Goal: Task Accomplishment & Management: Manage account settings

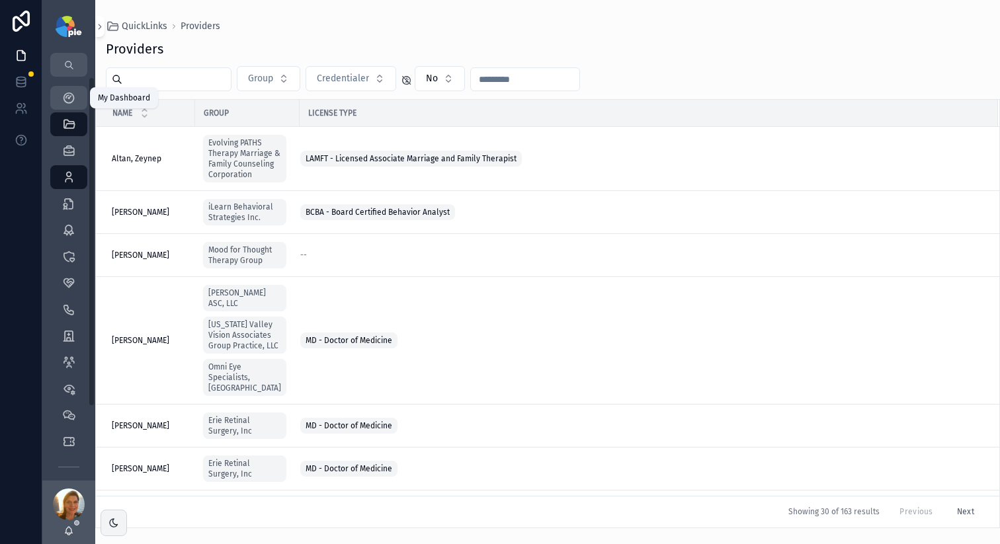
click at [58, 105] on div "My Dashboard" at bounding box center [68, 97] width 21 height 21
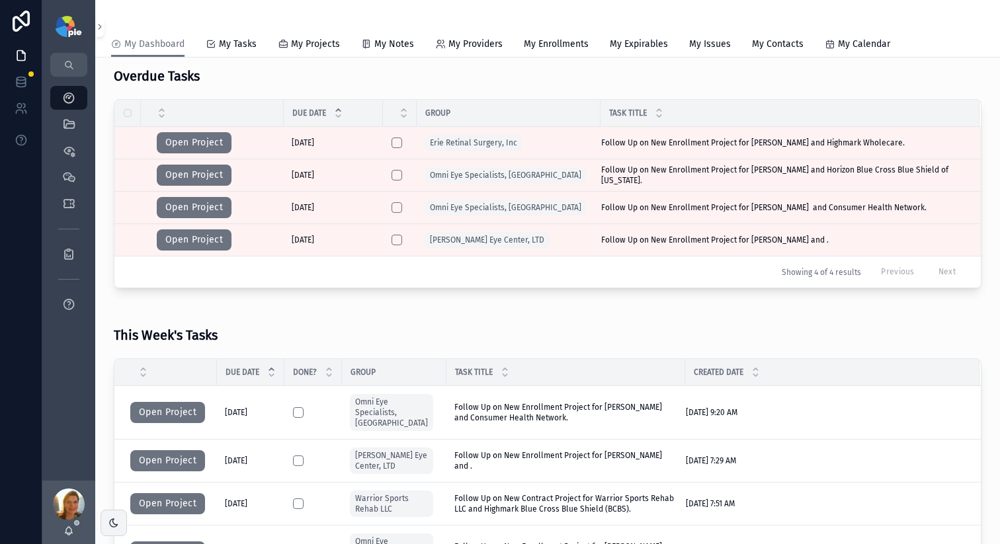
scroll to position [103, 0]
click at [148, 411] on button "Open Project" at bounding box center [167, 411] width 75 height 21
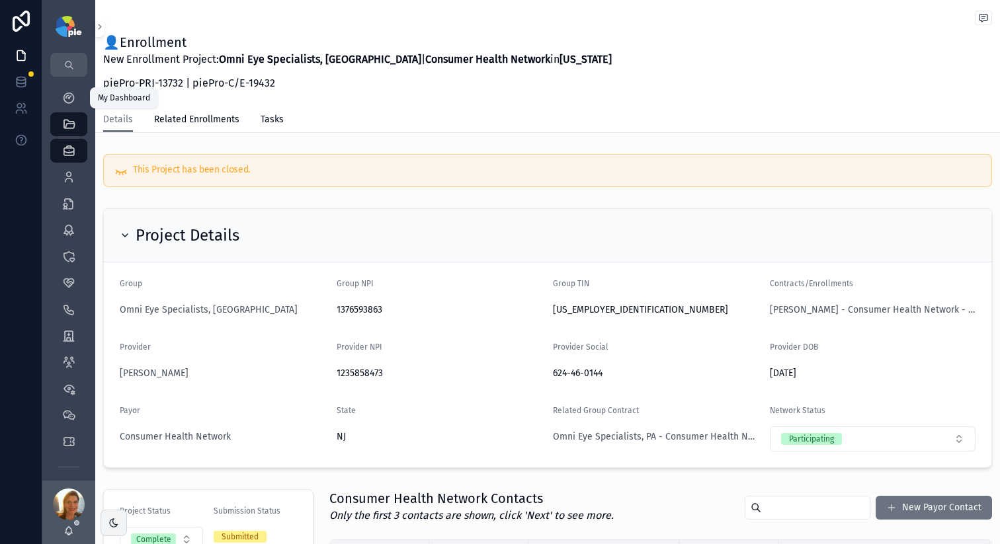
click at [90, 100] on div "My Dashboard" at bounding box center [124, 97] width 68 height 21
drag, startPoint x: 678, startPoint y: 69, endPoint x: 554, endPoint y: 57, distance: 124.9
click at [678, 69] on div "👤Enrollment New Enrollment Project: Omni Eye Specialists, PA | Consumer Health …" at bounding box center [547, 66] width 889 height 66
click at [67, 97] on icon "scrollable content" at bounding box center [68, 97] width 13 height 13
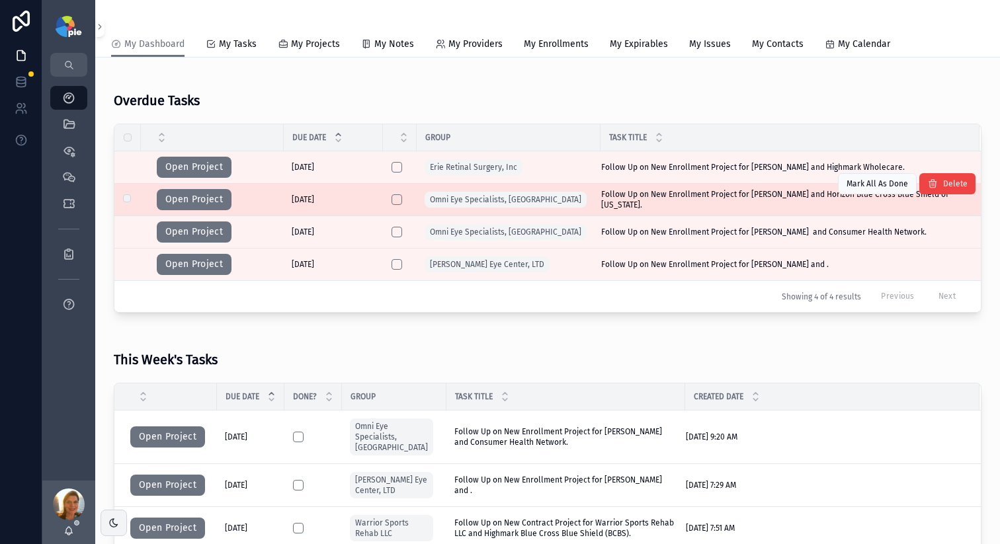
scroll to position [81, 0]
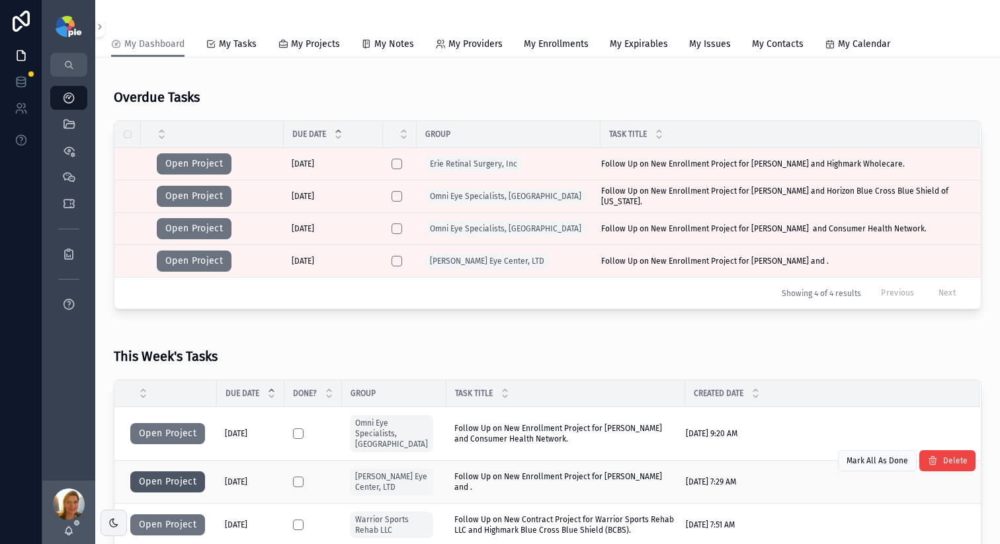
click at [141, 471] on button "Open Project" at bounding box center [167, 481] width 75 height 21
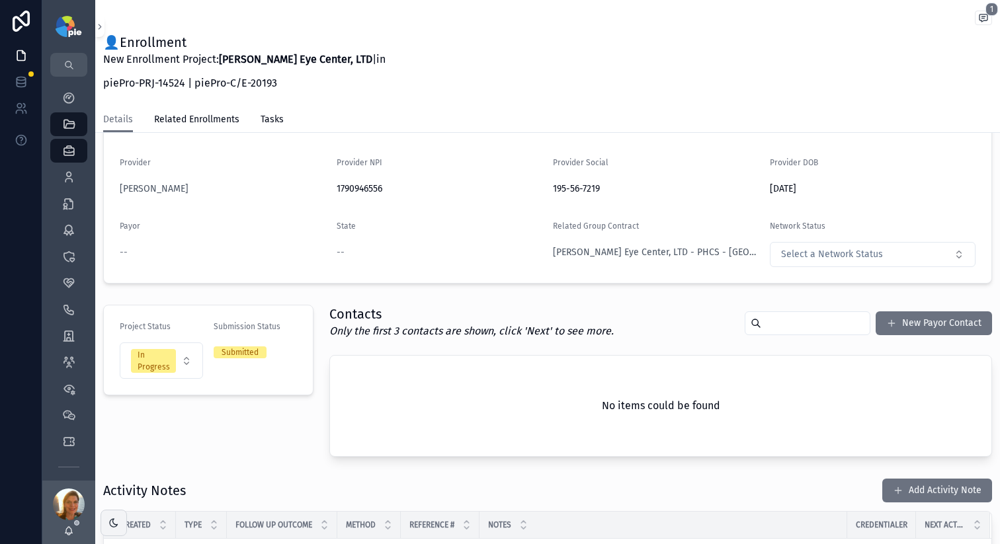
scroll to position [374, 0]
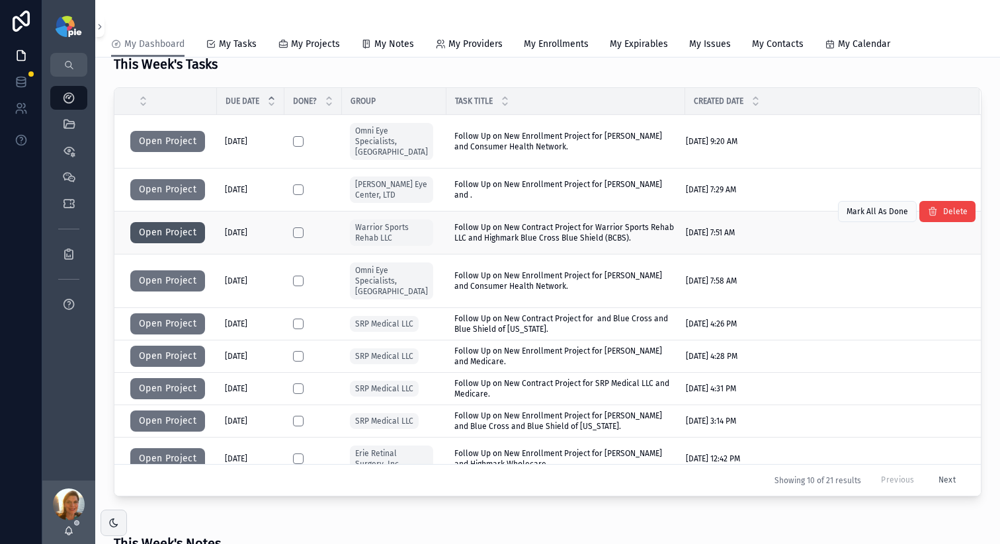
click at [186, 223] on button "Open Project" at bounding box center [167, 232] width 75 height 21
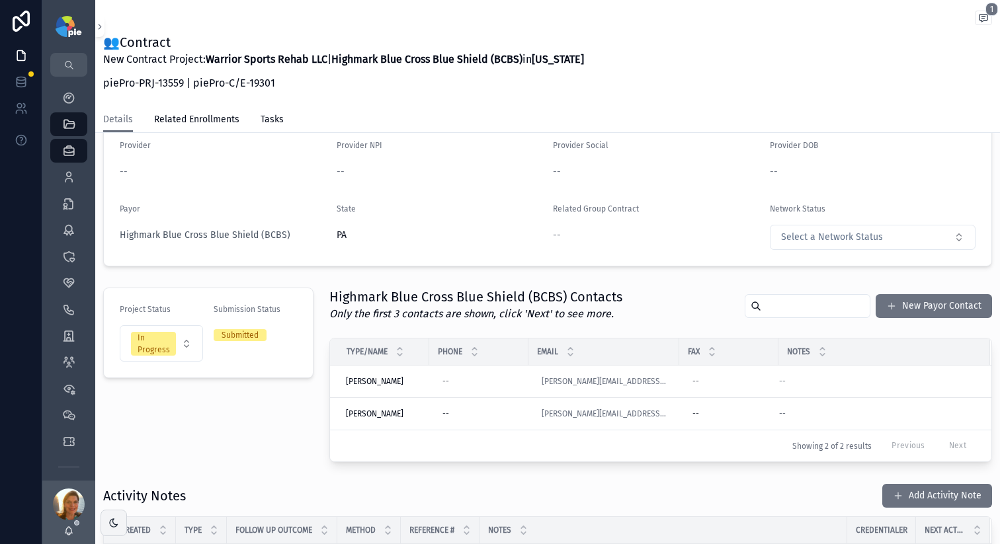
scroll to position [223, 0]
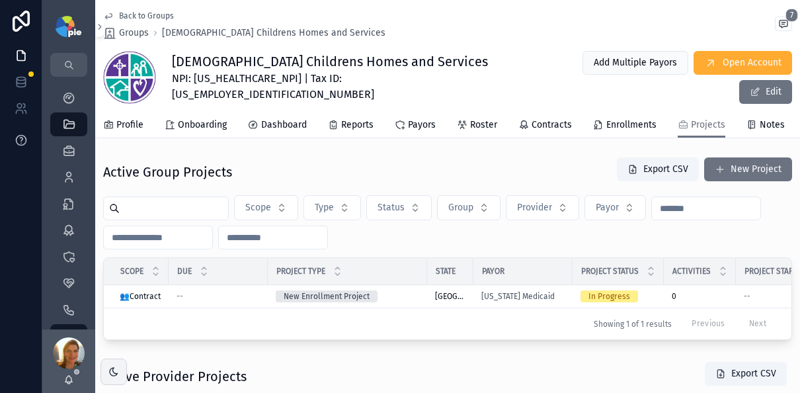
scroll to position [7, 0]
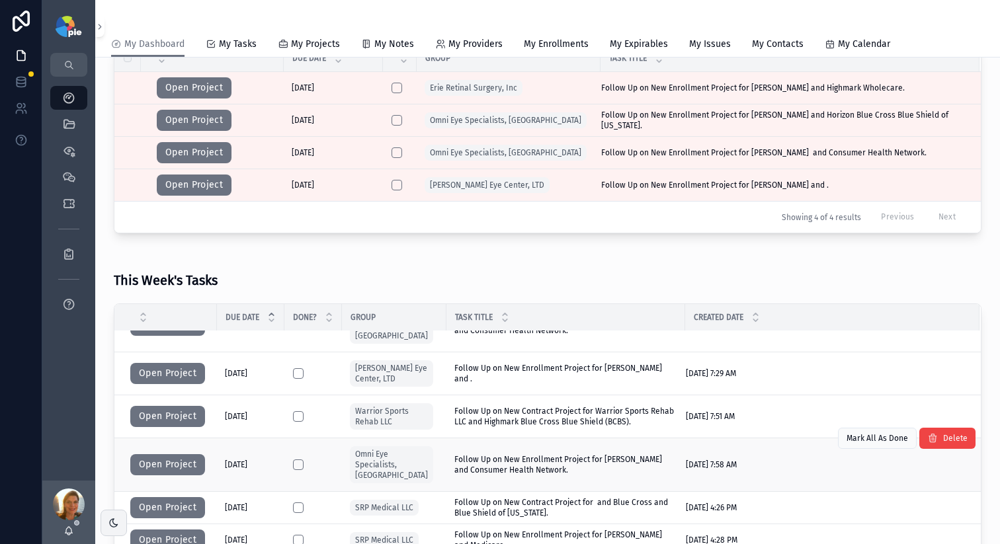
scroll to position [37, 0]
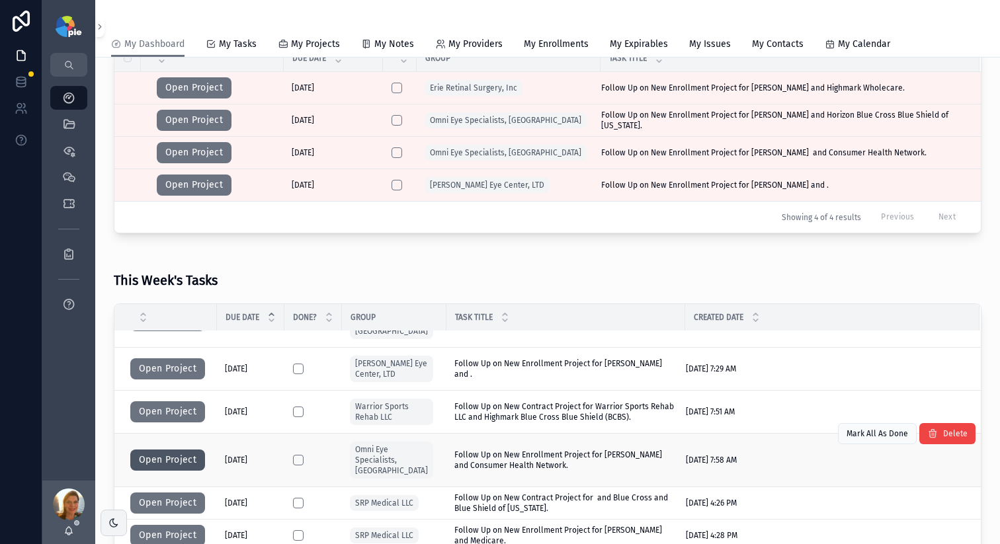
click at [197, 450] on button "Open Project" at bounding box center [167, 460] width 75 height 21
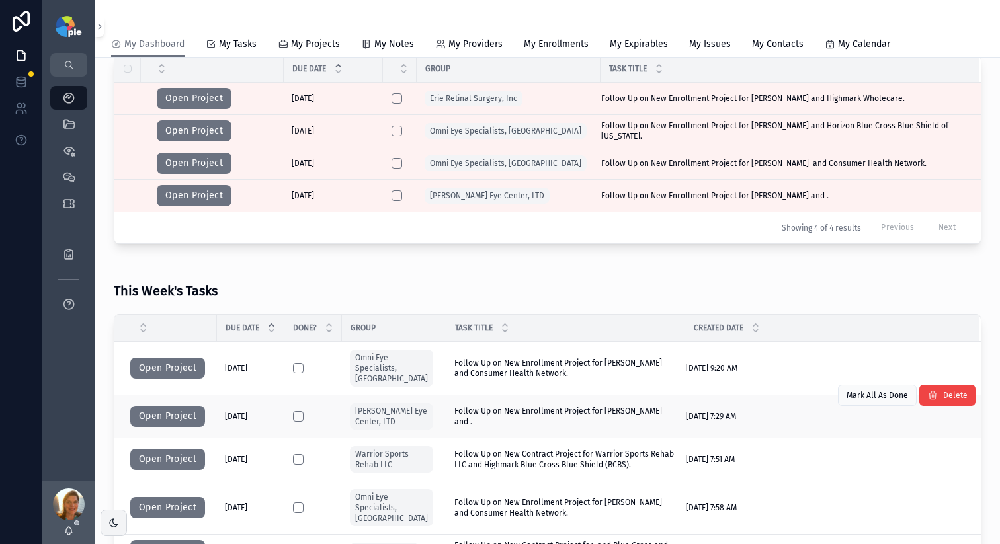
scroll to position [156, 0]
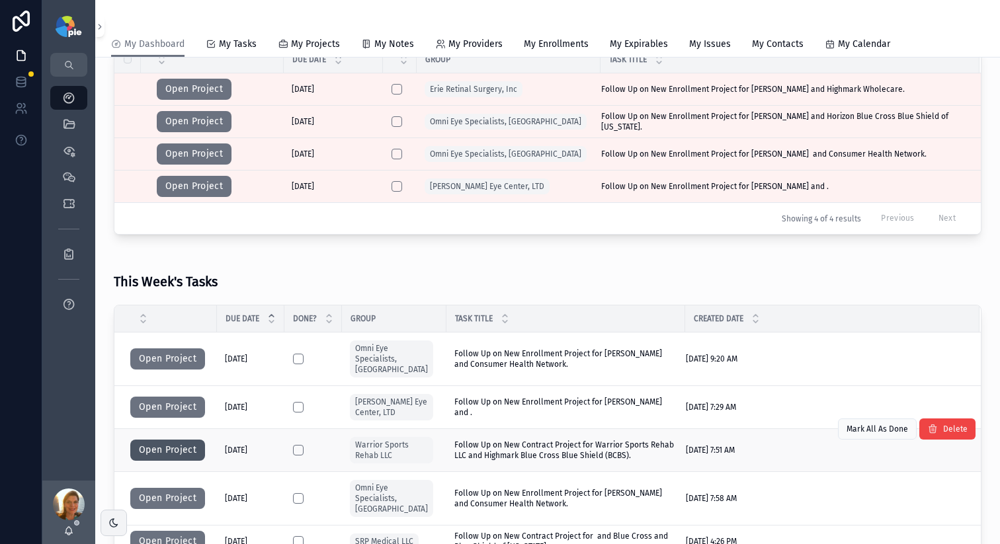
click at [186, 446] on button "Open Project" at bounding box center [167, 450] width 75 height 21
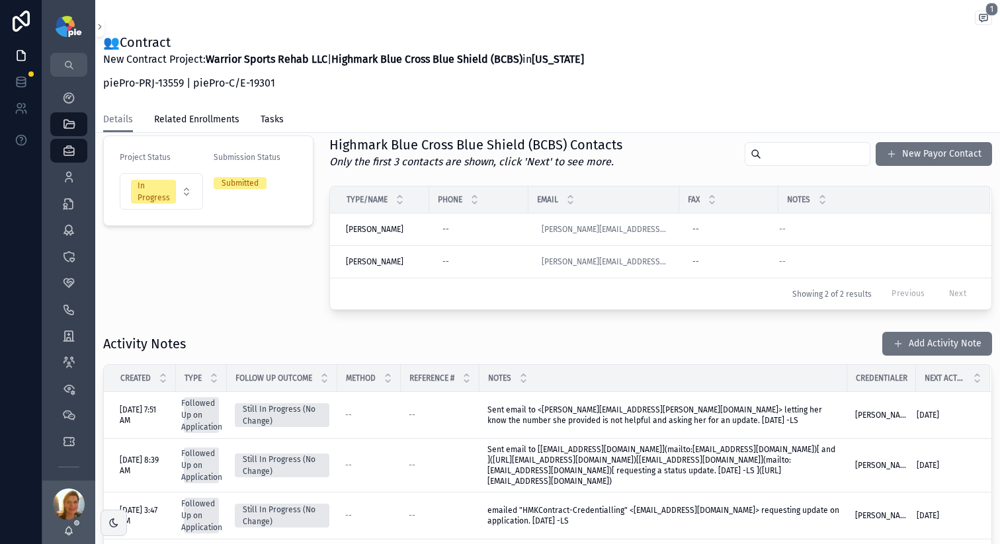
scroll to position [303, 0]
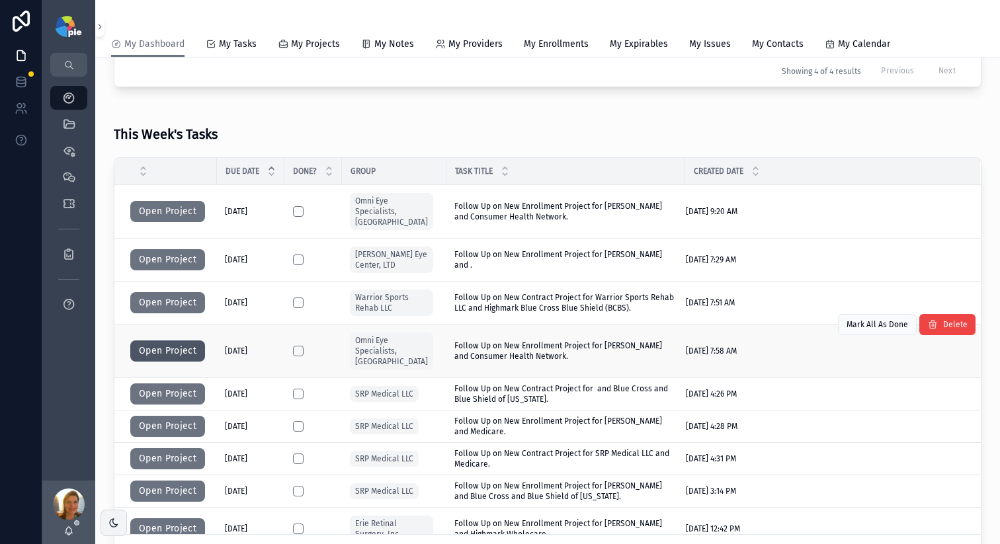
click at [153, 341] on button "Open Project" at bounding box center [167, 351] width 75 height 21
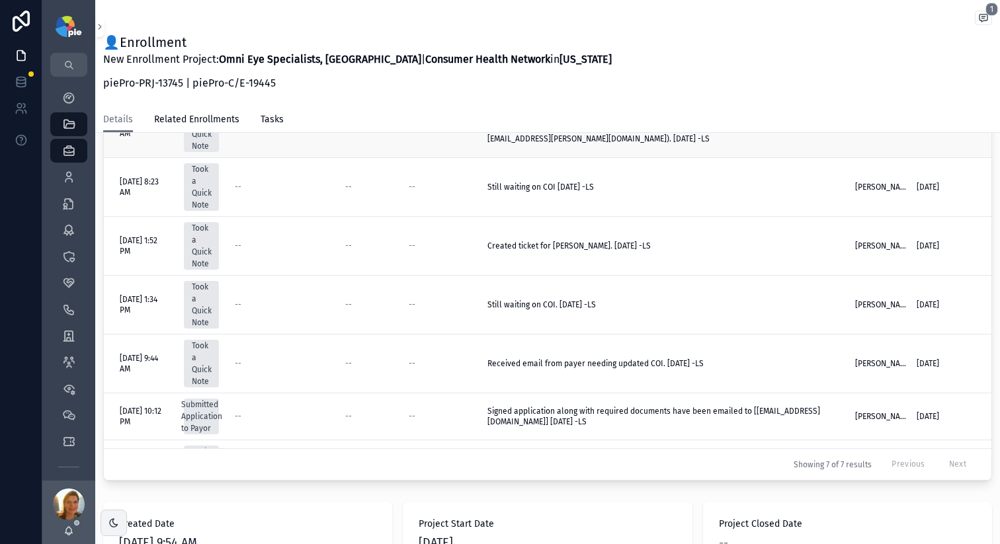
scroll to position [385, 0]
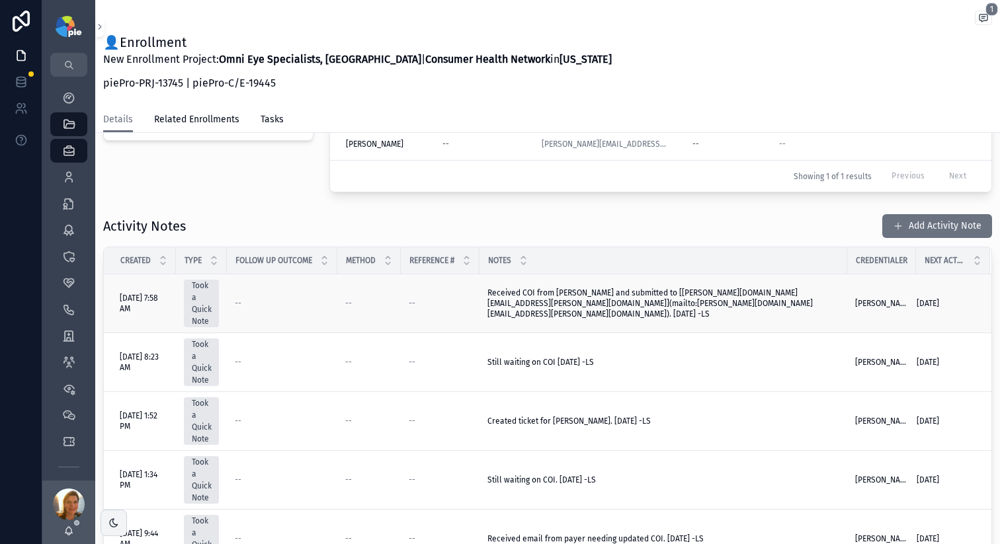
click at [668, 299] on span "Received COI from Jessie and submitted to [Erik.Rogers@chn.com](mailto:Erik.Rog…" at bounding box center [663, 304] width 352 height 32
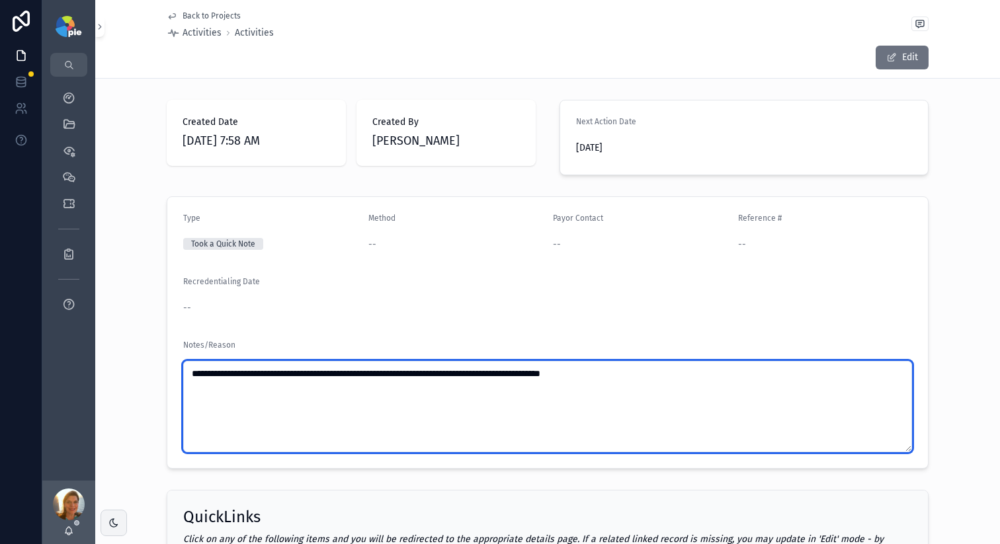
drag, startPoint x: 370, startPoint y: 374, endPoint x: 458, endPoint y: 378, distance: 88.7
click at [458, 378] on textarea "**********" at bounding box center [547, 406] width 729 height 91
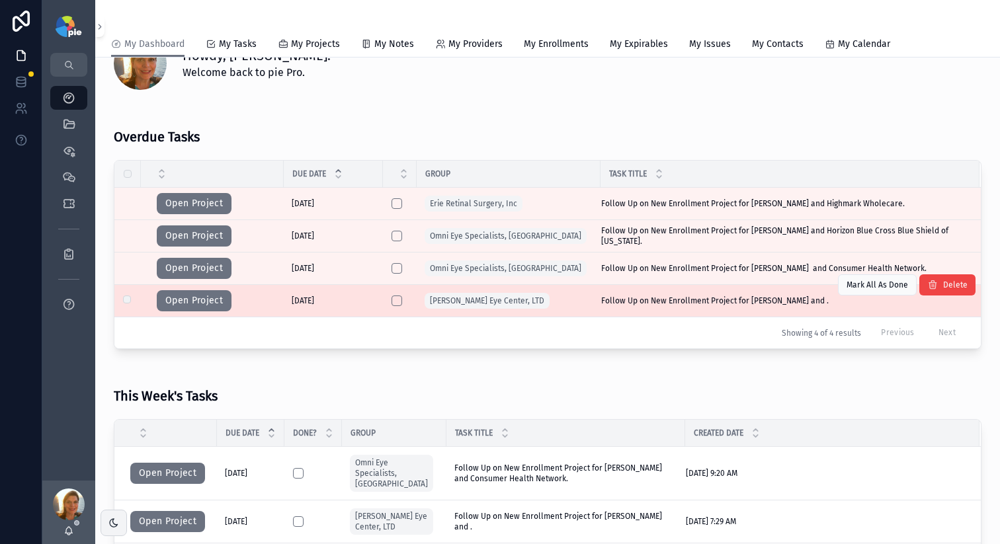
scroll to position [195, 0]
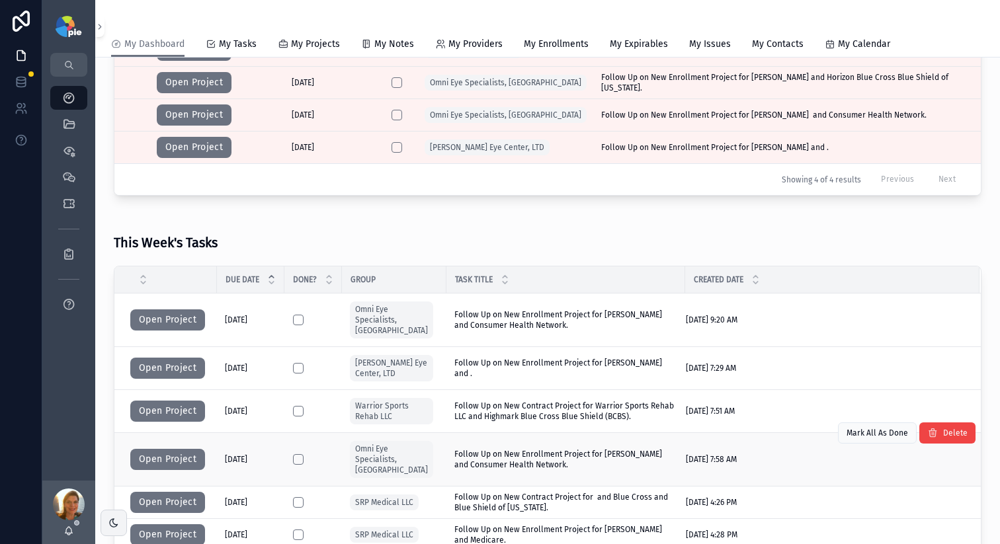
click at [618, 449] on span "Follow Up on New Enrollment Project for Johnson, Paul and Consumer Health Netwo…" at bounding box center [565, 459] width 223 height 21
click at [180, 449] on button "Open Project" at bounding box center [167, 459] width 75 height 21
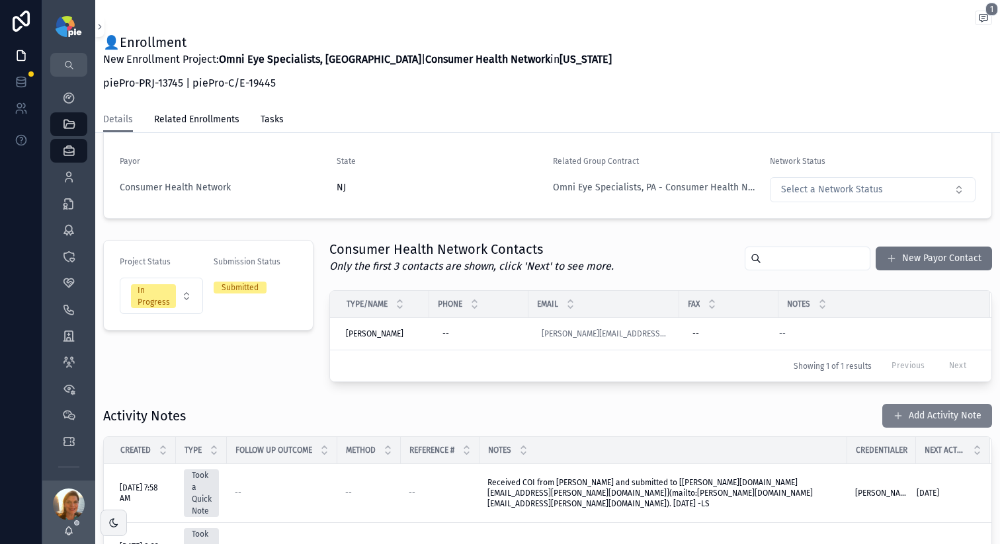
click at [915, 415] on button "Add Activity Note" at bounding box center [937, 416] width 110 height 24
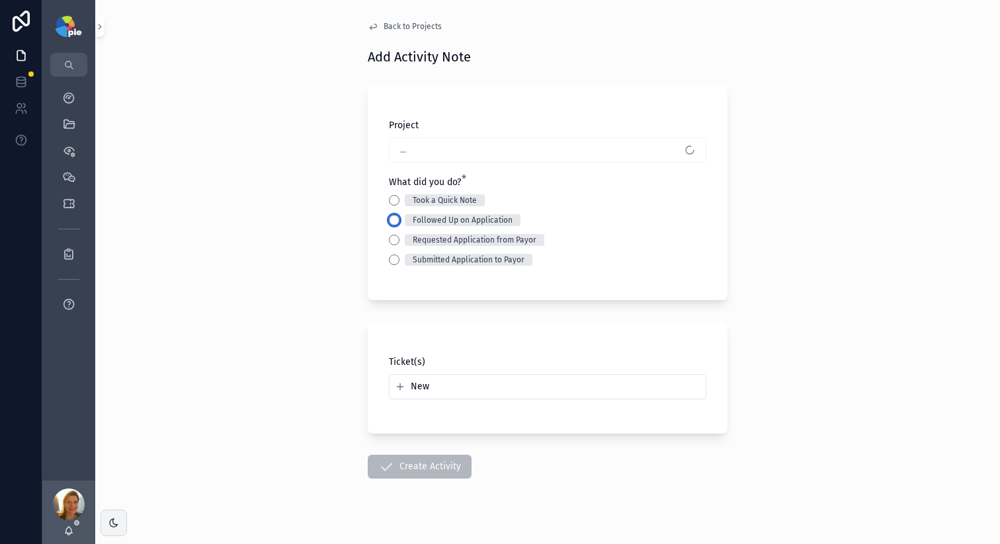
click at [390, 223] on button "Followed Up on Application" at bounding box center [394, 220] width 11 height 11
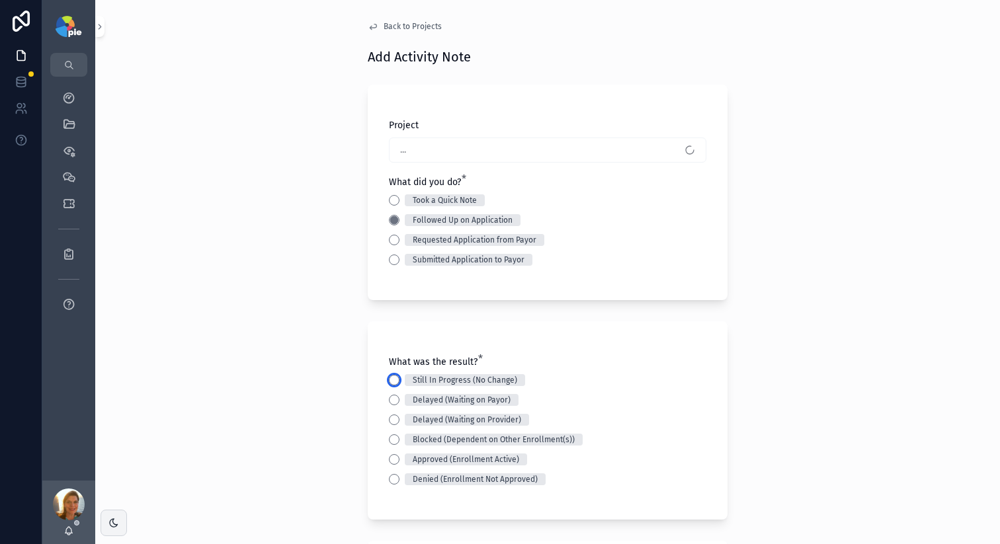
click at [389, 384] on button "Still In Progress (No Change)" at bounding box center [394, 380] width 11 height 11
click at [261, 384] on div "Back to Projects Add Activity Note Project Johnson, Paul - Consumer Health Netw…" at bounding box center [547, 272] width 905 height 544
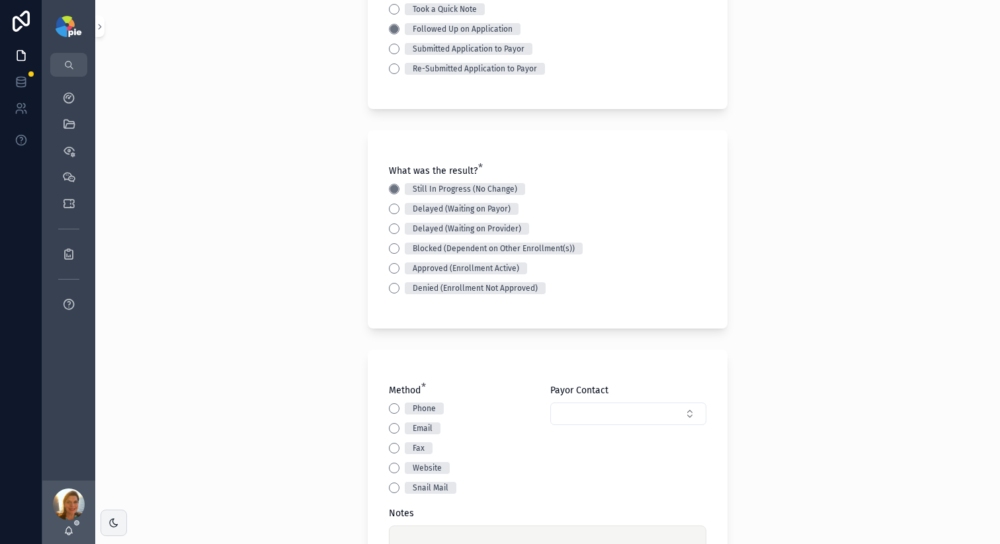
scroll to position [237, 0]
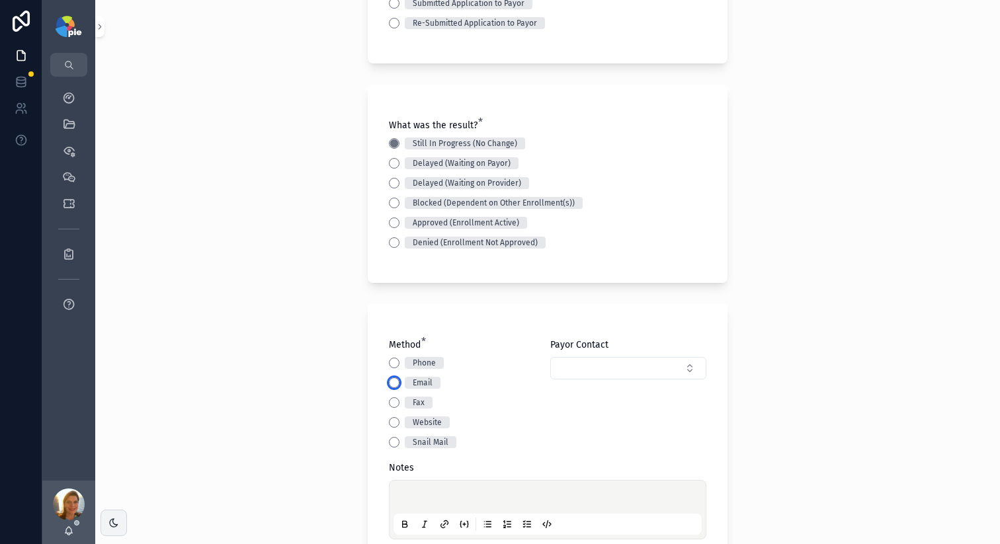
click at [389, 384] on button "Email" at bounding box center [394, 383] width 11 height 11
click at [472, 499] on p "scrollable content" at bounding box center [550, 499] width 308 height 13
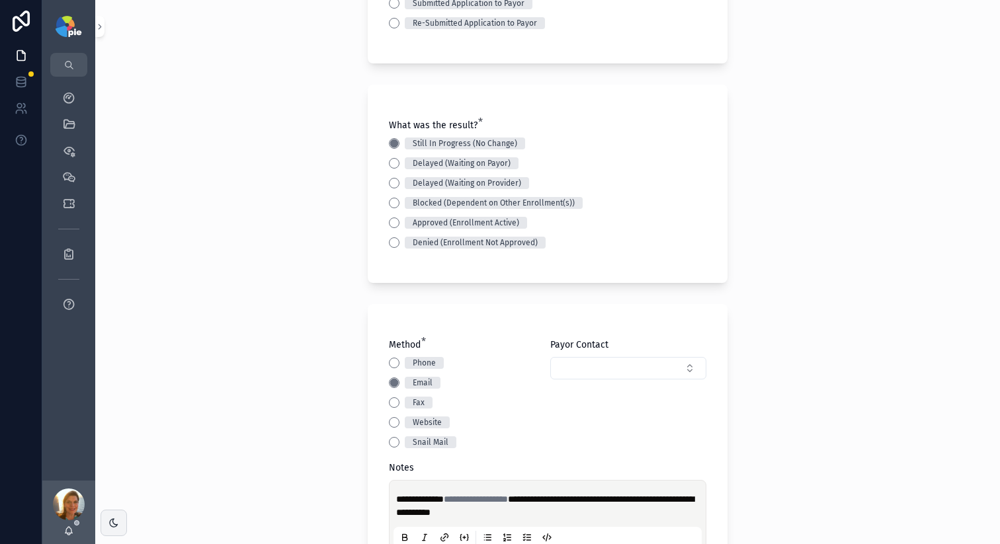
click at [458, 512] on span "**********" at bounding box center [545, 506] width 298 height 22
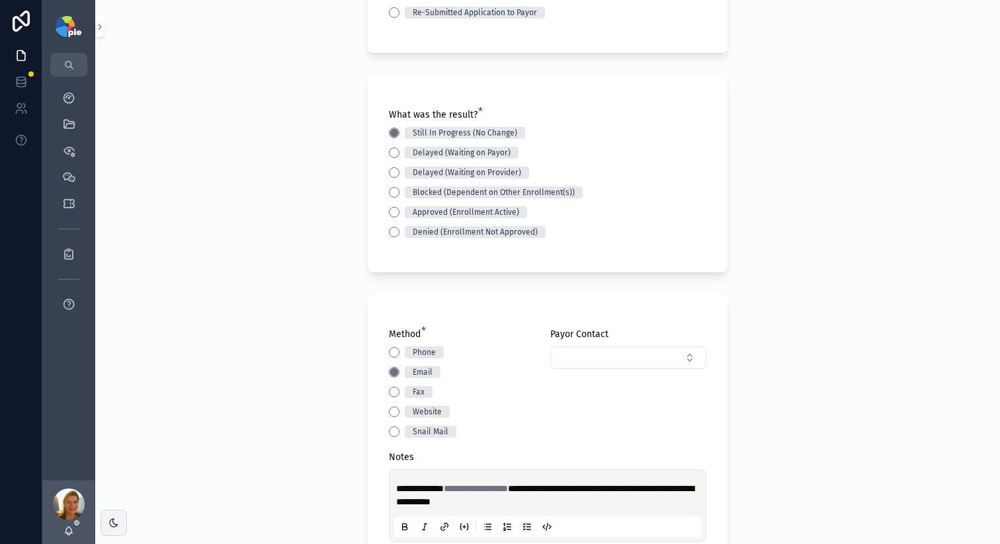
scroll to position [489, 0]
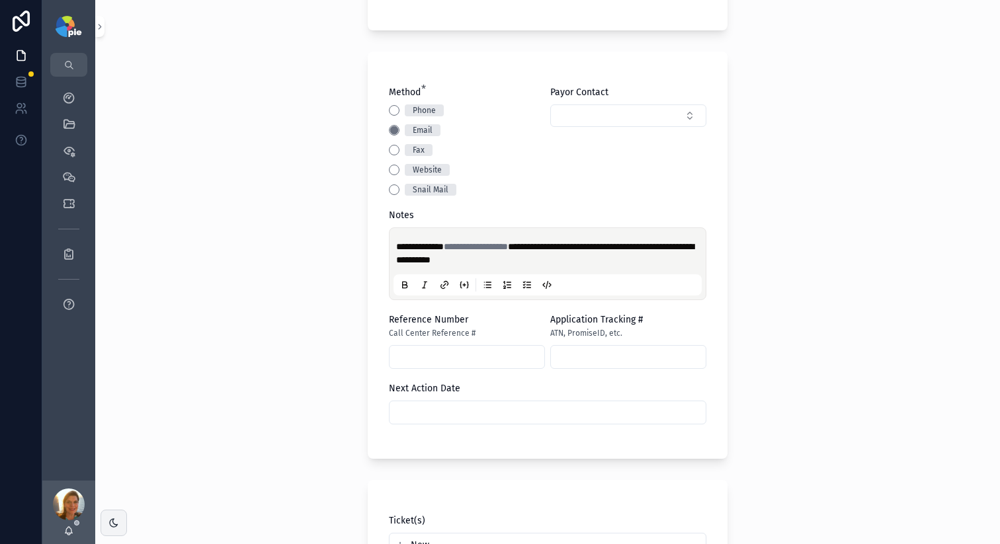
click at [417, 409] on input "scrollable content" at bounding box center [547, 412] width 316 height 19
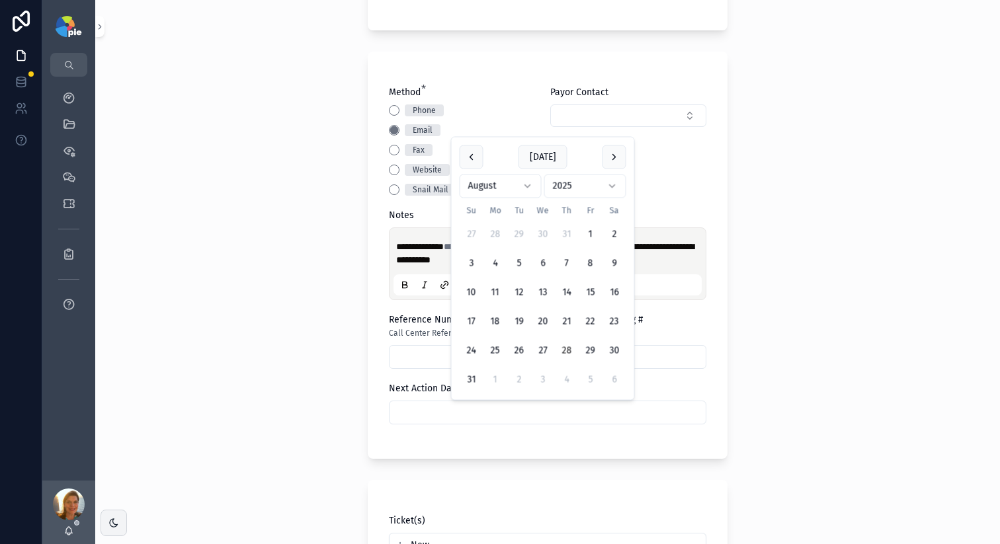
click at [507, 187] on html "**********" at bounding box center [500, 272] width 1000 height 544
click at [494, 296] on button "8" at bounding box center [495, 293] width 24 height 24
type input "********"
click at [481, 480] on div "Ticket(s) New" at bounding box center [548, 536] width 360 height 112
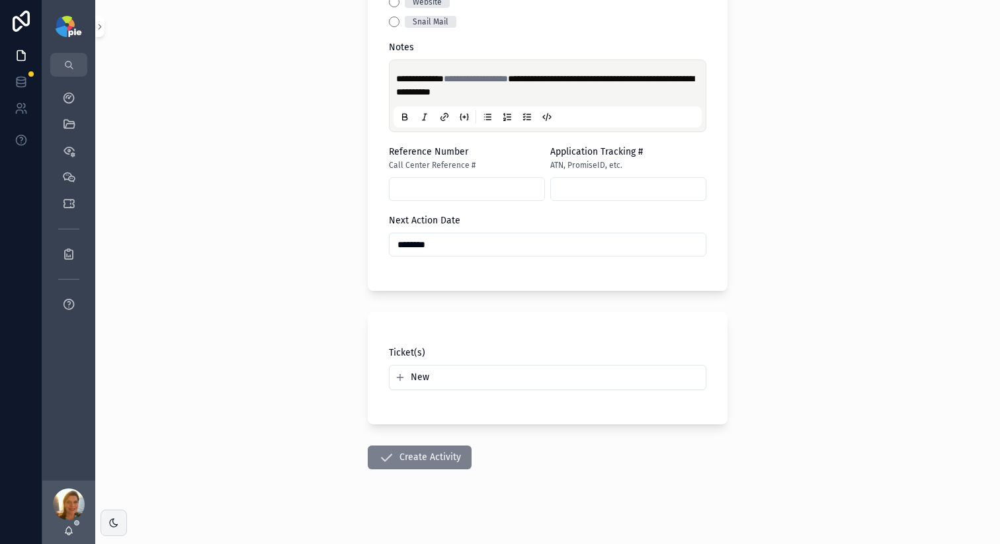
scroll to position [667, 0]
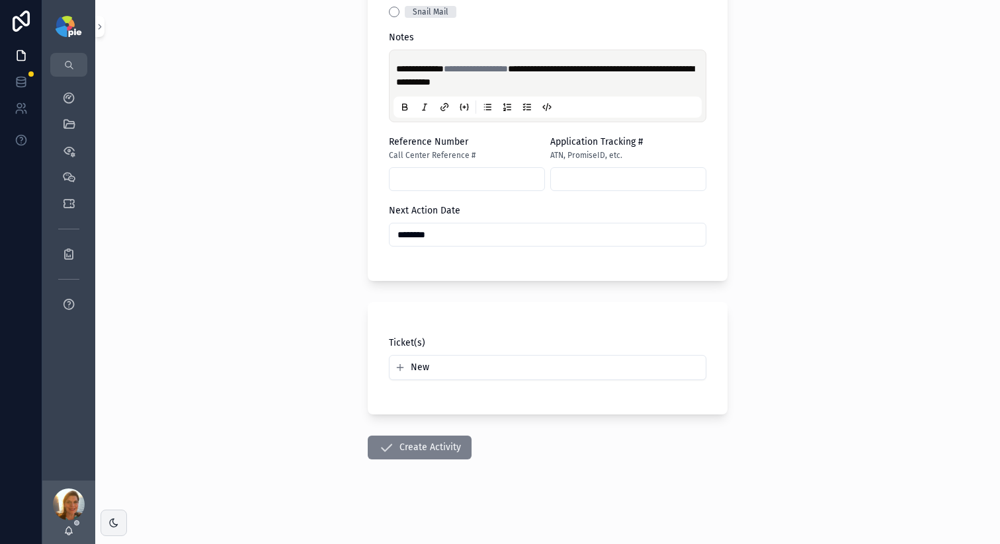
click at [383, 450] on icon "scrollable content" at bounding box center [386, 448] width 16 height 16
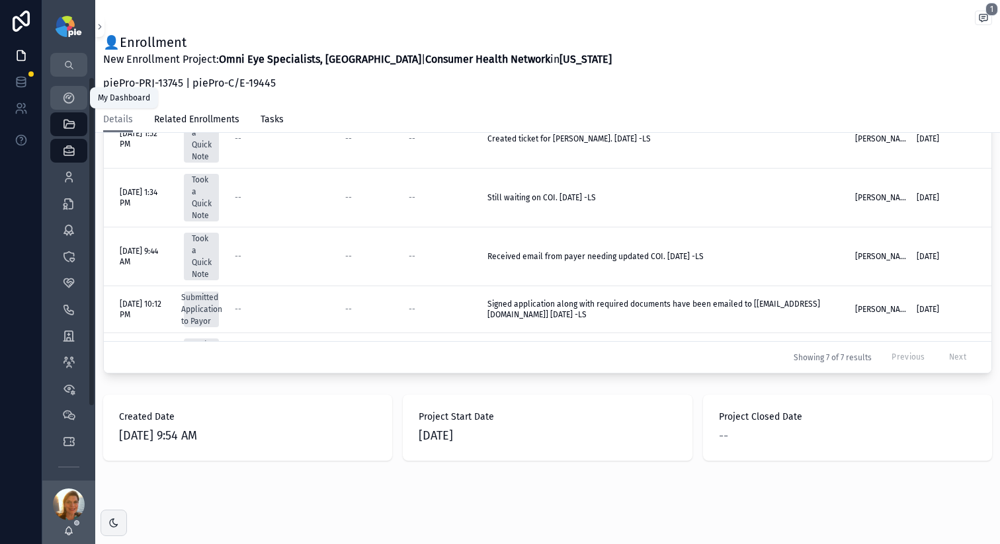
click at [65, 97] on icon "scrollable content" at bounding box center [68, 97] width 13 height 13
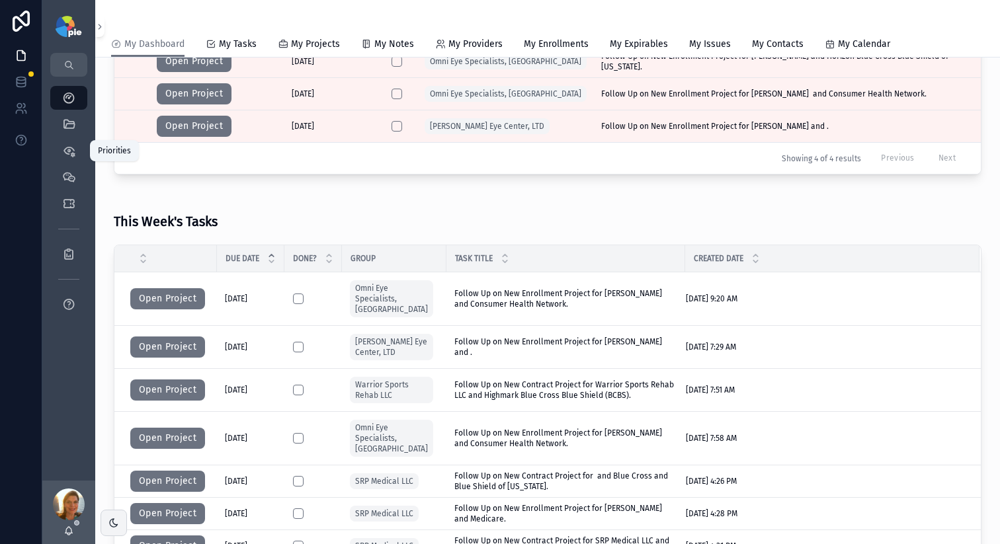
scroll to position [223, 0]
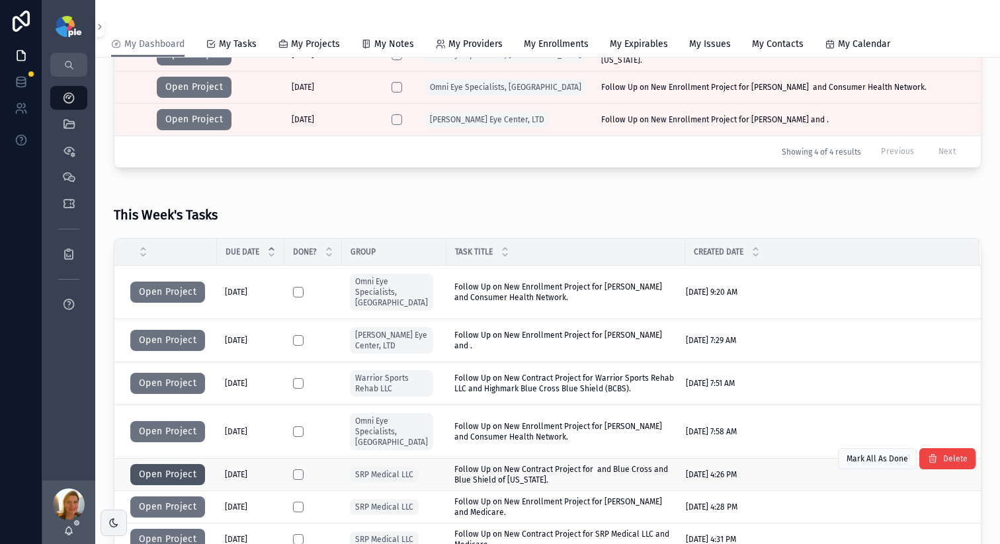
click at [161, 464] on button "Open Project" at bounding box center [167, 474] width 75 height 21
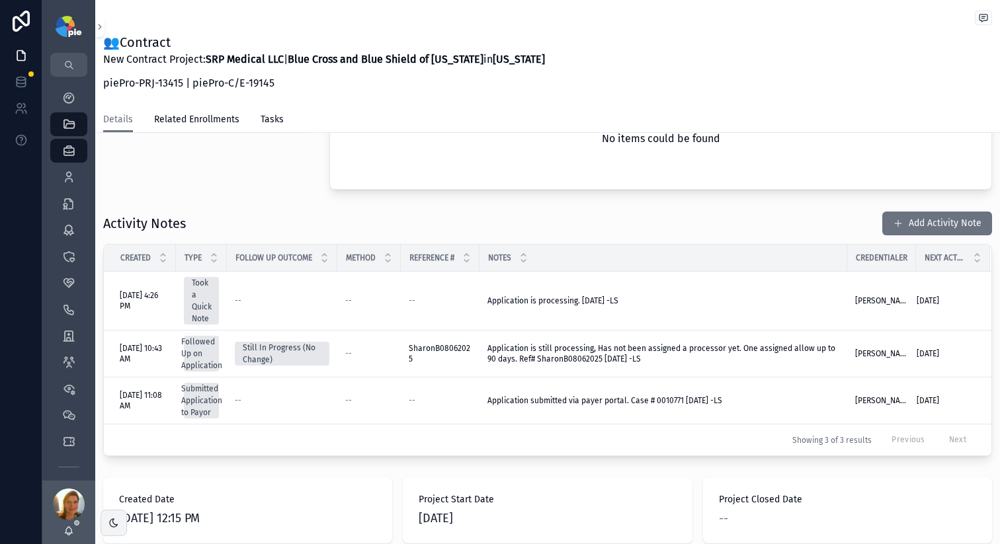
scroll to position [430, 0]
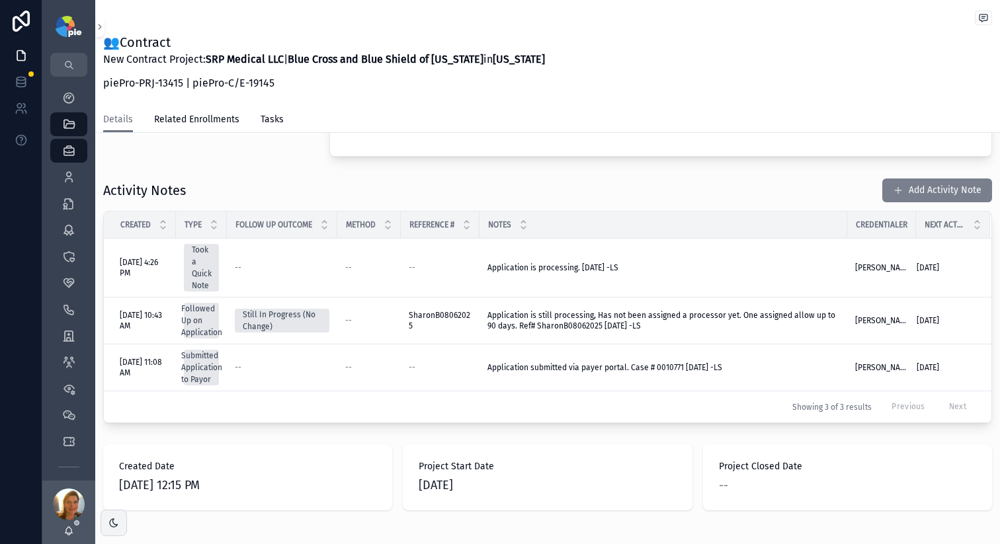
click at [910, 193] on button "Add Activity Note" at bounding box center [937, 191] width 110 height 24
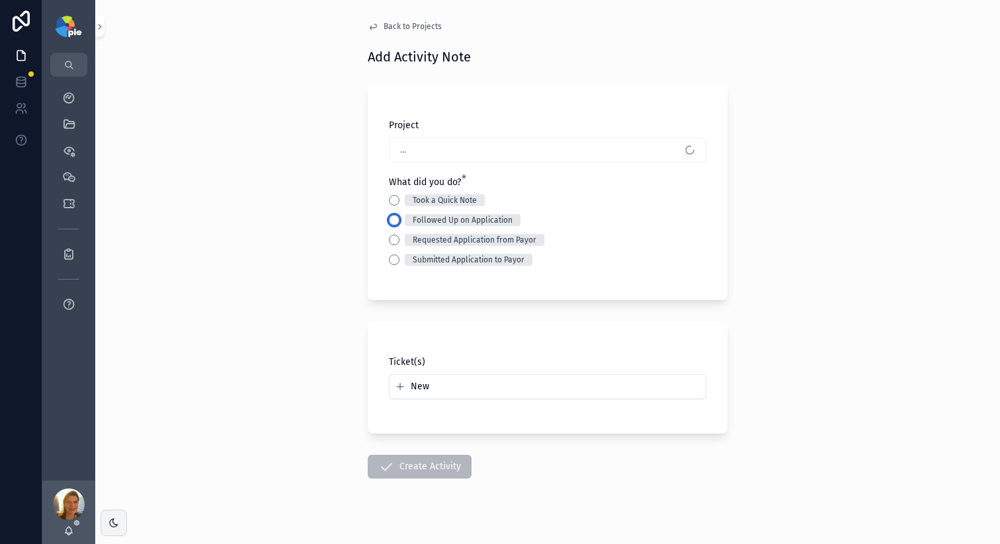
click at [389, 220] on button "Followed Up on Application" at bounding box center [394, 220] width 11 height 11
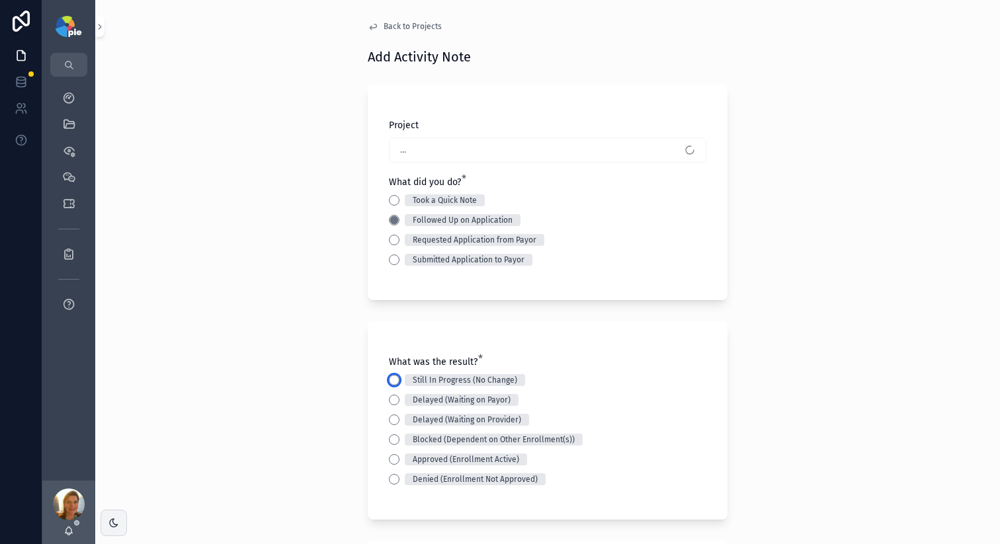
click at [389, 384] on button "Still In Progress (No Change)" at bounding box center [394, 380] width 11 height 11
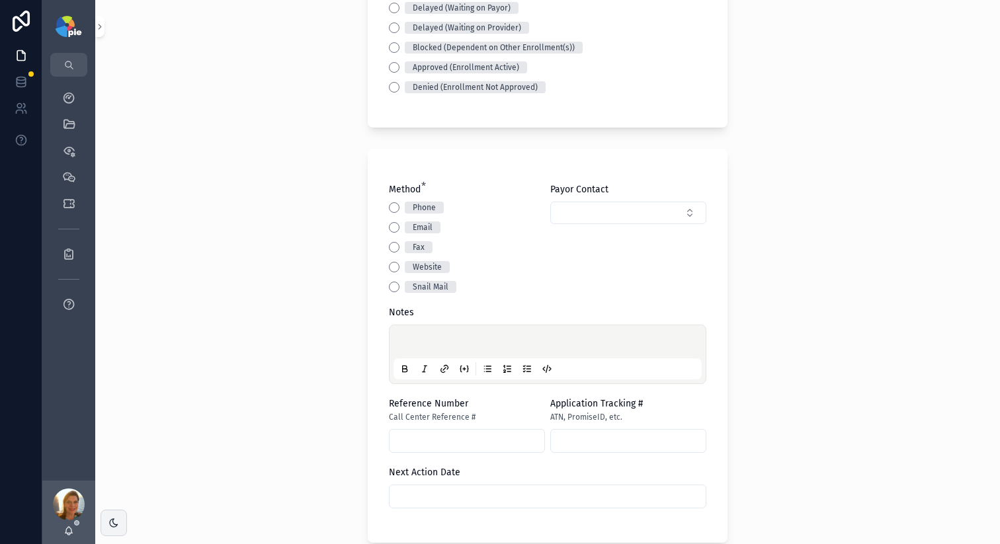
scroll to position [438, 0]
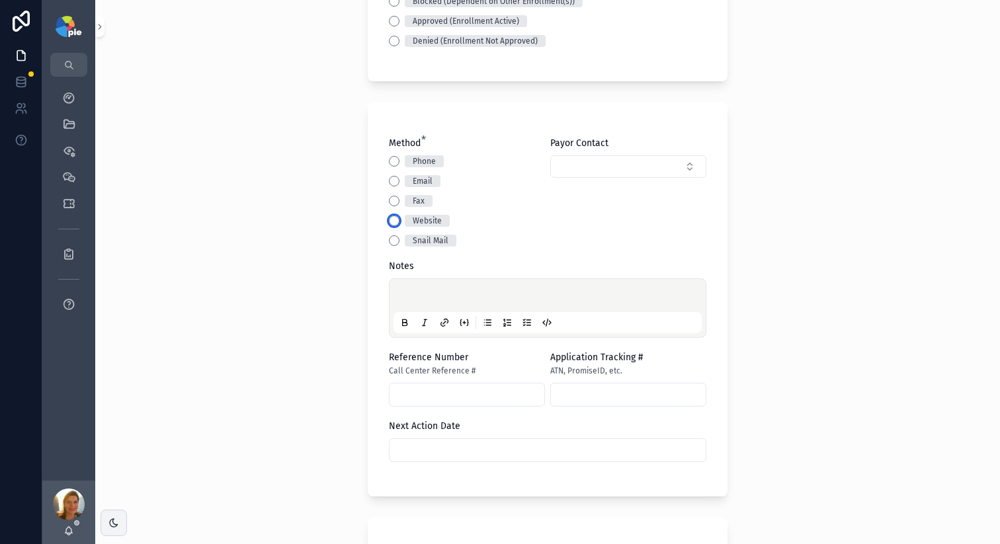
click at [392, 219] on button "Website" at bounding box center [394, 221] width 11 height 11
drag, startPoint x: 431, startPoint y: 298, endPoint x: 421, endPoint y: 289, distance: 13.1
click at [430, 298] on p "scrollable content" at bounding box center [550, 297] width 308 height 13
click at [571, 298] on span "**********" at bounding box center [522, 297] width 253 height 9
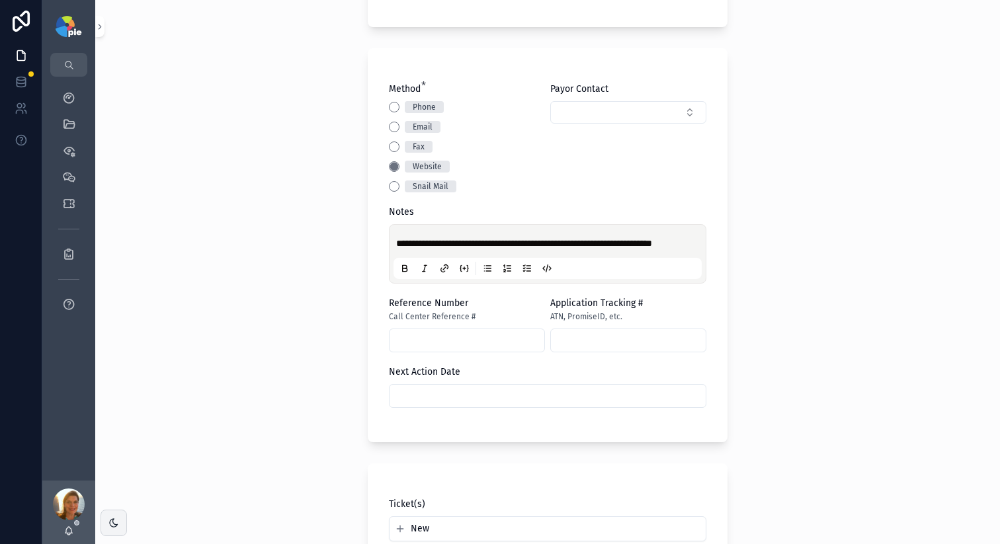
scroll to position [506, 0]
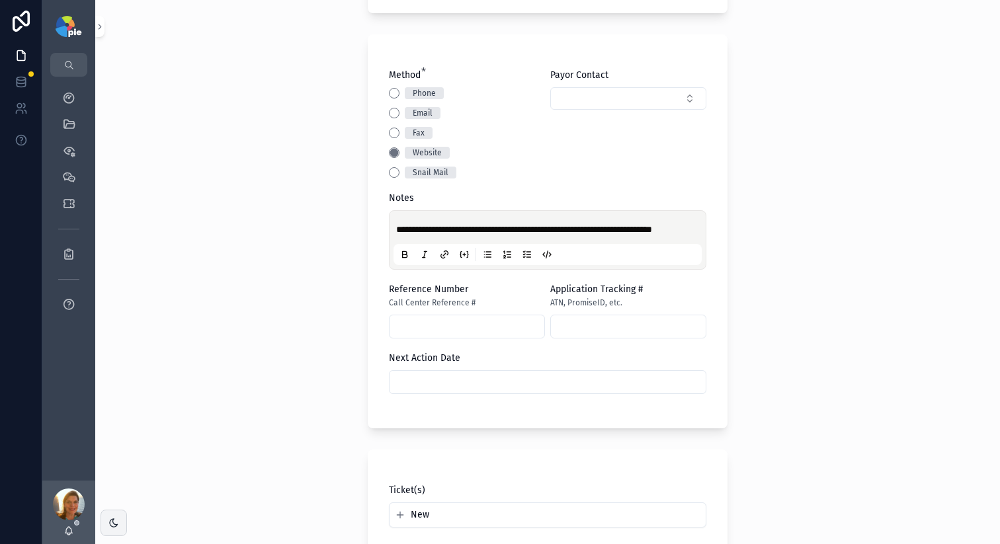
click at [561, 382] on input "scrollable content" at bounding box center [547, 382] width 316 height 19
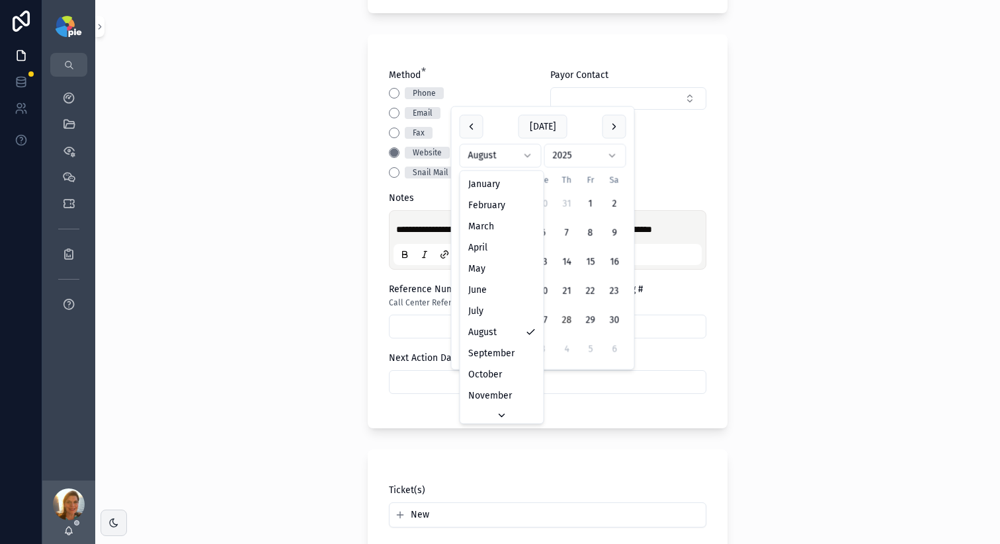
click at [486, 161] on html "**********" at bounding box center [500, 272] width 1000 height 544
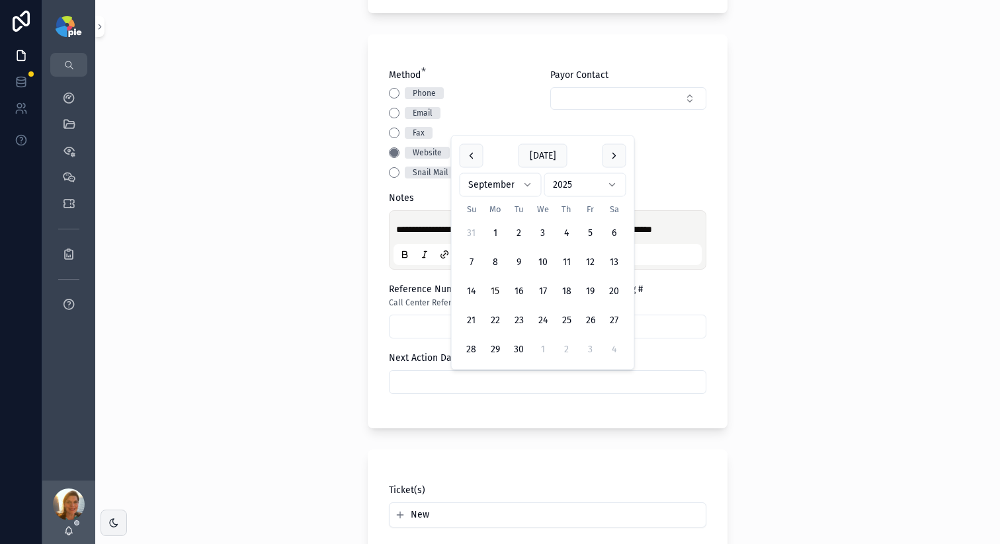
click at [493, 290] on button "15" at bounding box center [495, 292] width 24 height 24
type input "*********"
click at [223, 229] on div "**********" at bounding box center [547, 272] width 905 height 544
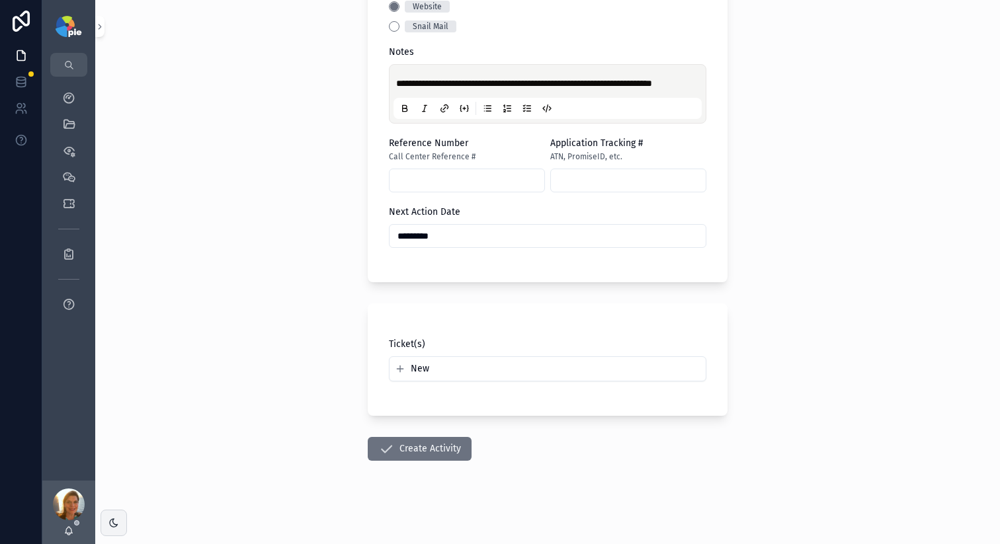
scroll to position [654, 0]
click at [417, 454] on button "Create Activity" at bounding box center [420, 448] width 104 height 24
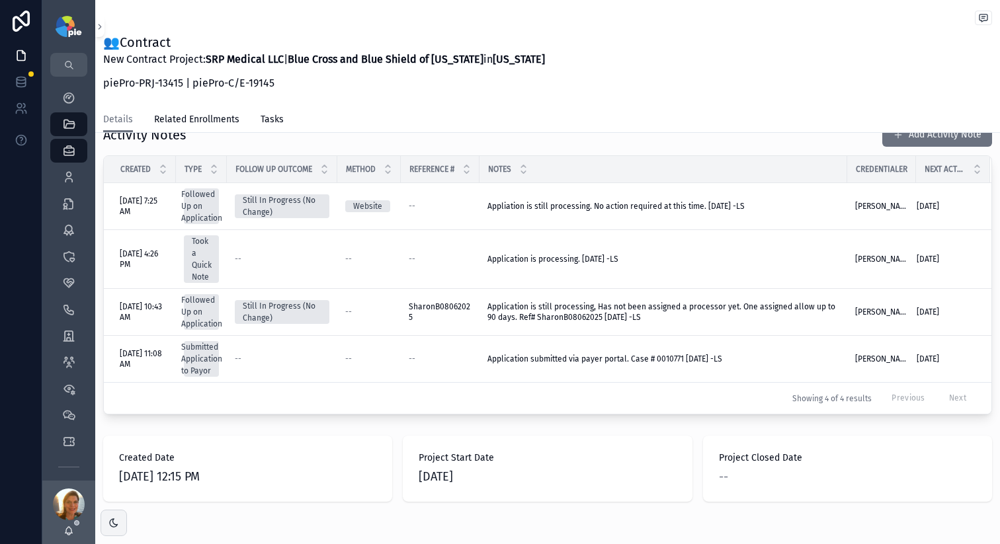
scroll to position [533, 0]
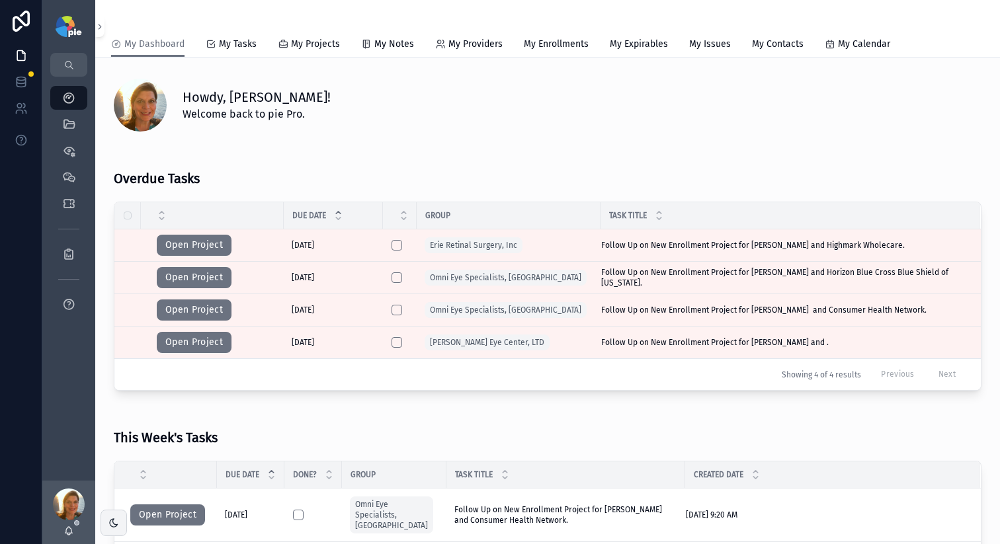
scroll to position [239, 0]
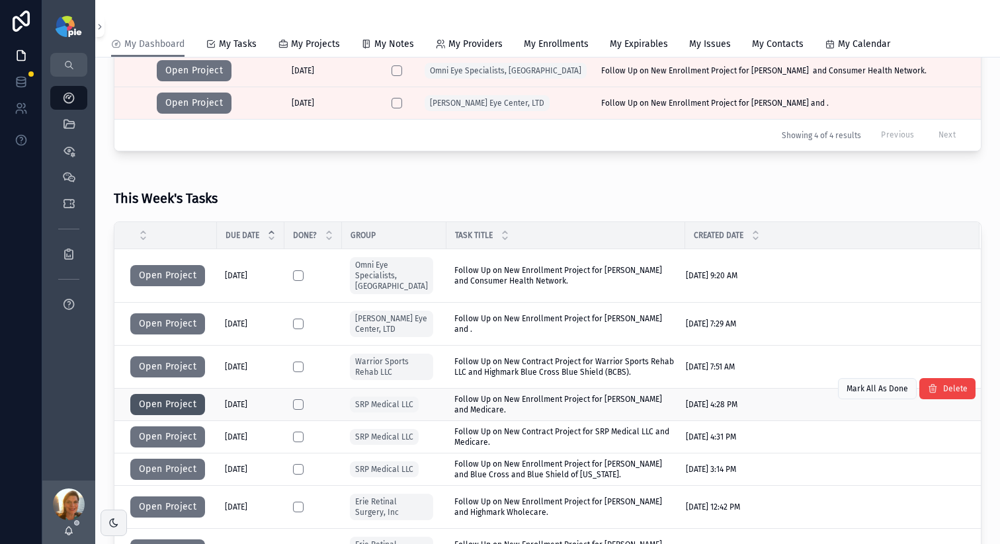
click at [147, 394] on button "Open Project" at bounding box center [167, 404] width 75 height 21
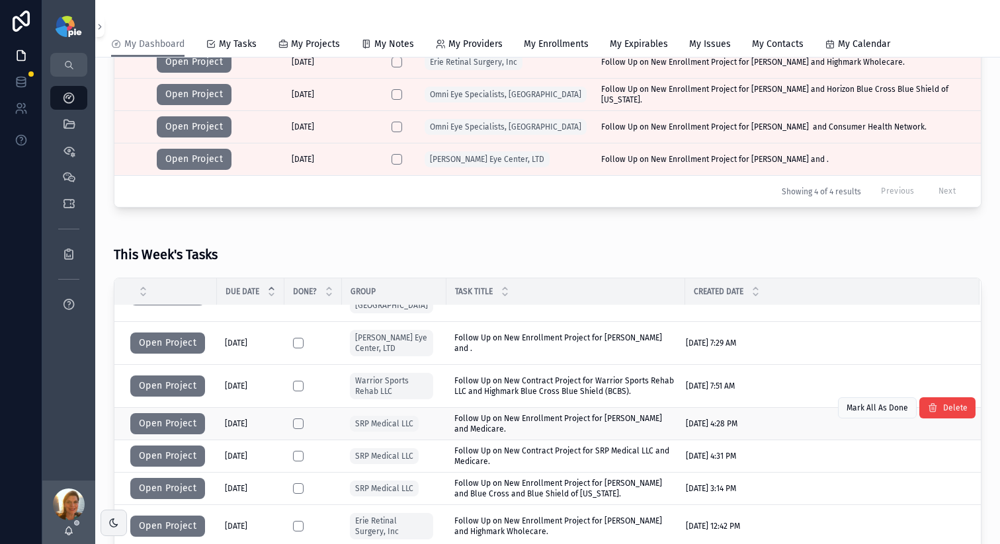
scroll to position [208, 0]
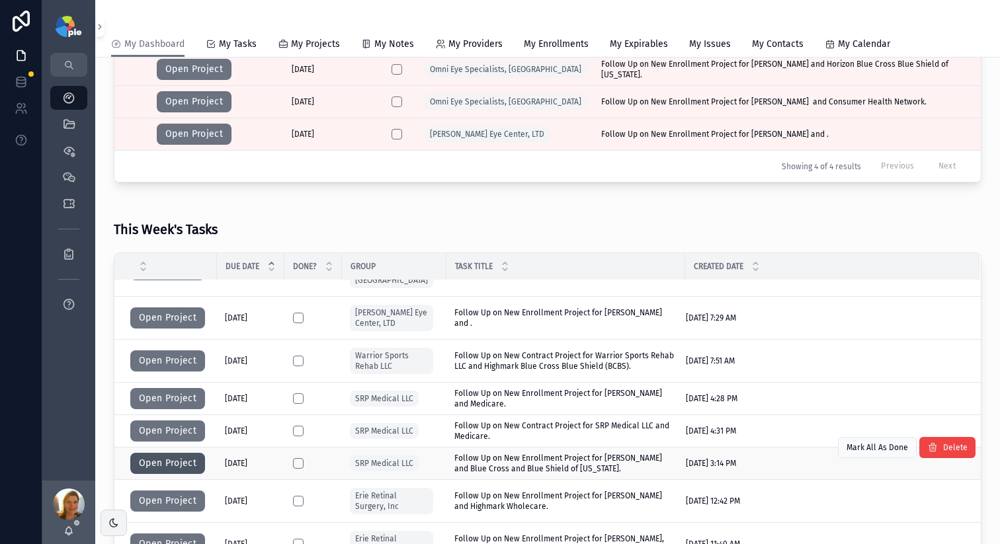
click at [145, 453] on button "Open Project" at bounding box center [167, 463] width 75 height 21
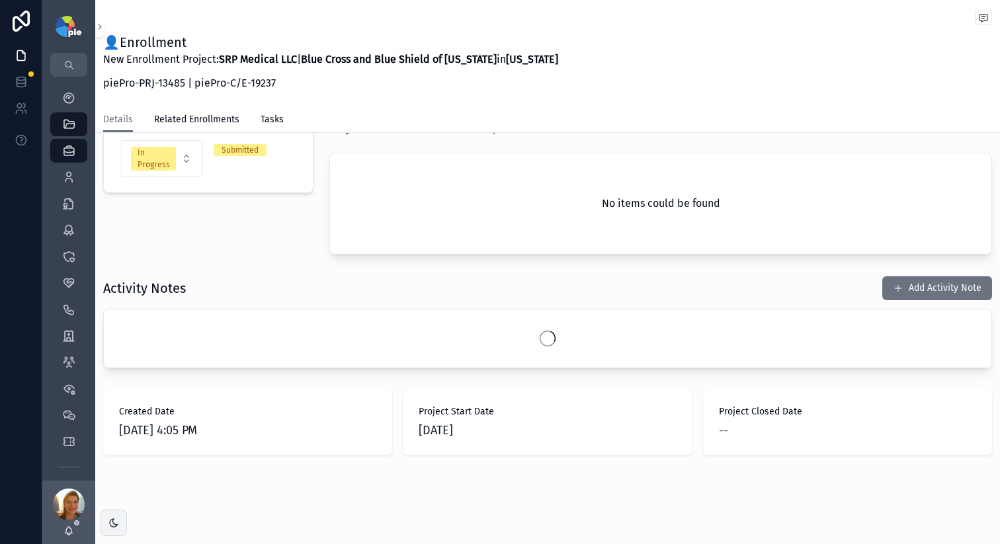
scroll to position [333, 0]
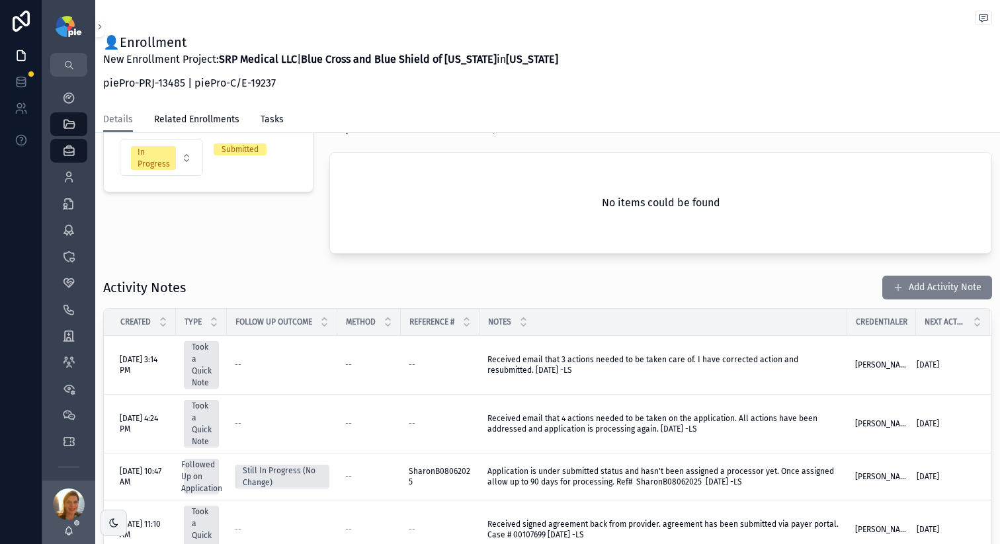
click at [902, 282] on button "Add Activity Note" at bounding box center [937, 288] width 110 height 24
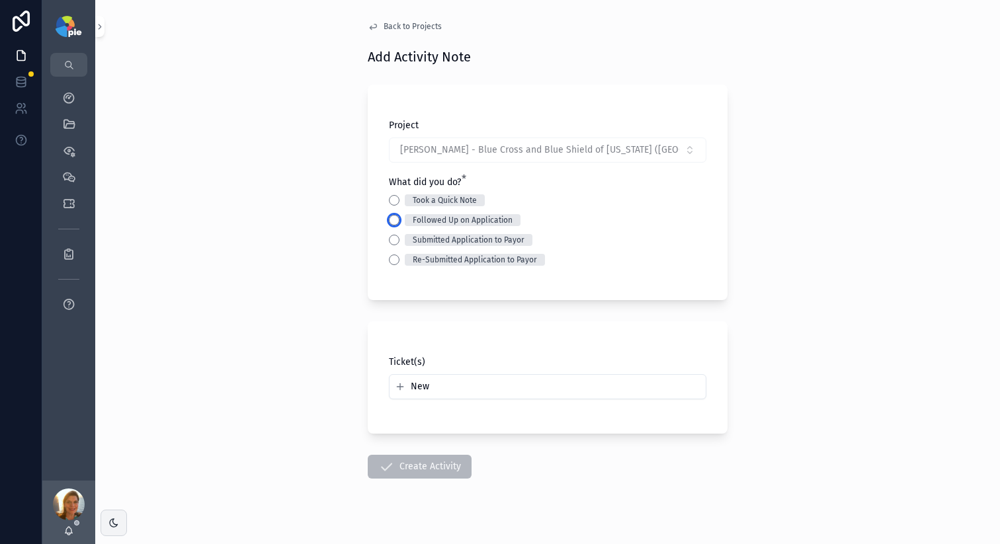
click at [391, 220] on button "Followed Up on Application" at bounding box center [394, 220] width 11 height 11
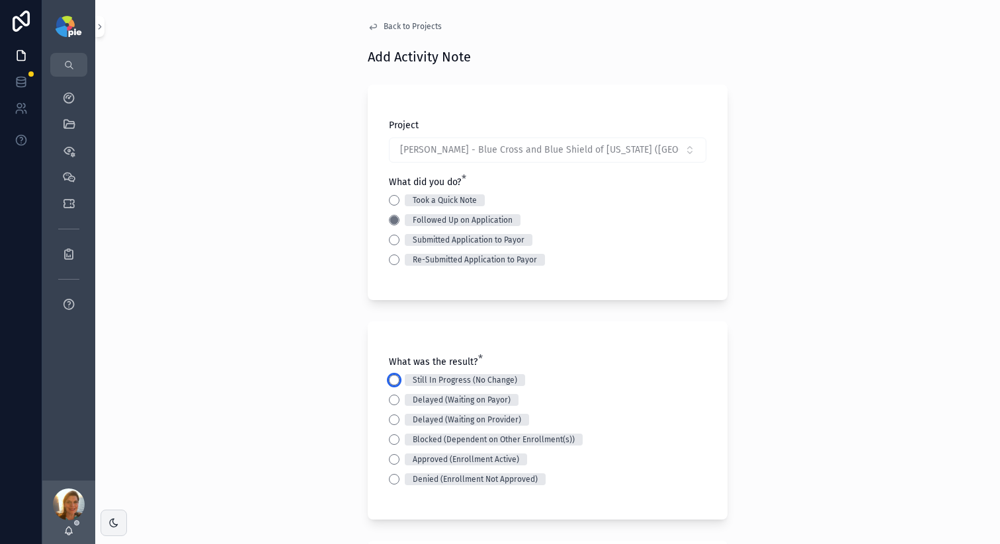
click at [389, 375] on button "Still In Progress (No Change)" at bounding box center [394, 380] width 11 height 11
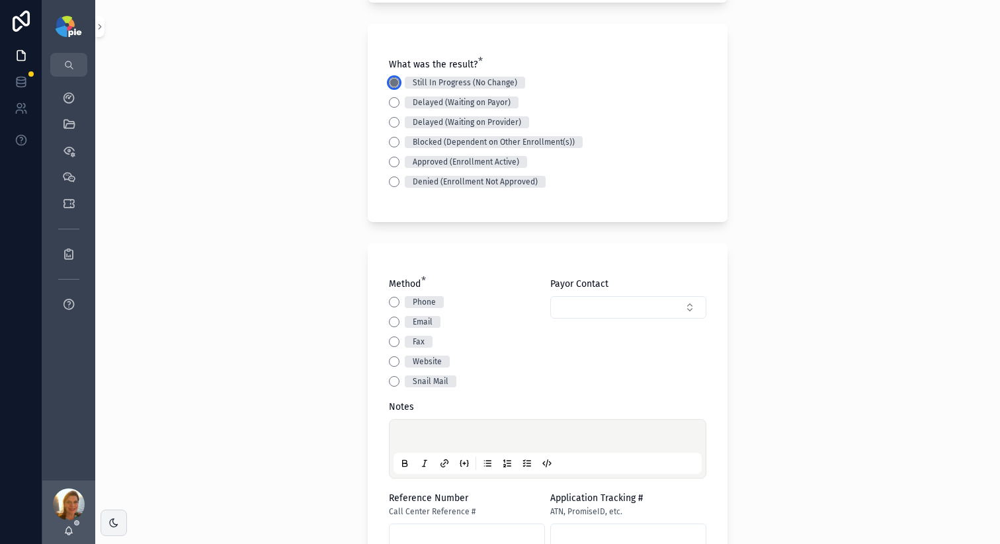
scroll to position [314, 0]
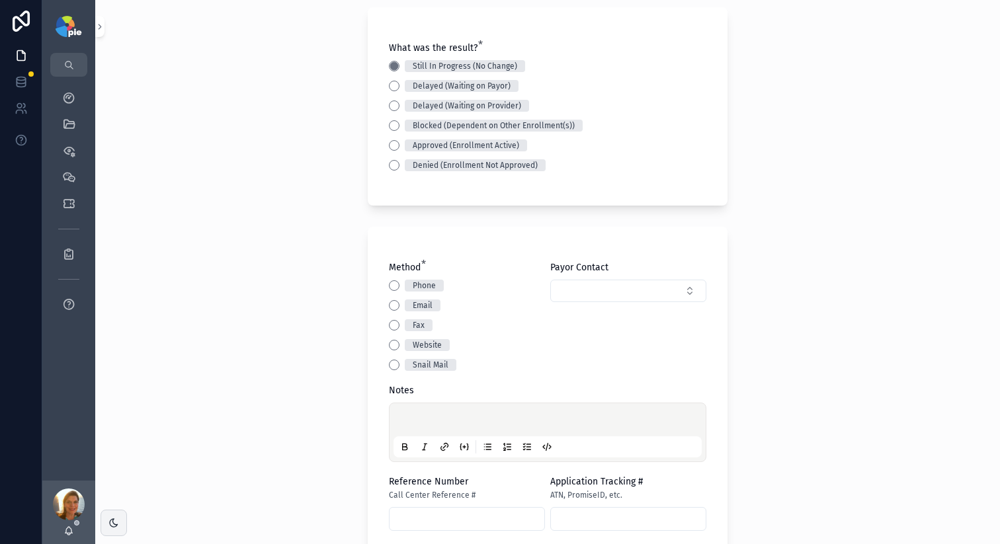
click at [389, 350] on div "Website" at bounding box center [467, 345] width 156 height 12
click at [391, 342] on button "Website" at bounding box center [394, 345] width 11 height 11
click at [415, 411] on div "scrollable content" at bounding box center [547, 432] width 308 height 50
click at [415, 415] on div "scrollable content" at bounding box center [547, 432] width 308 height 50
drag, startPoint x: 415, startPoint y: 413, endPoint x: 415, endPoint y: 426, distance: 12.6
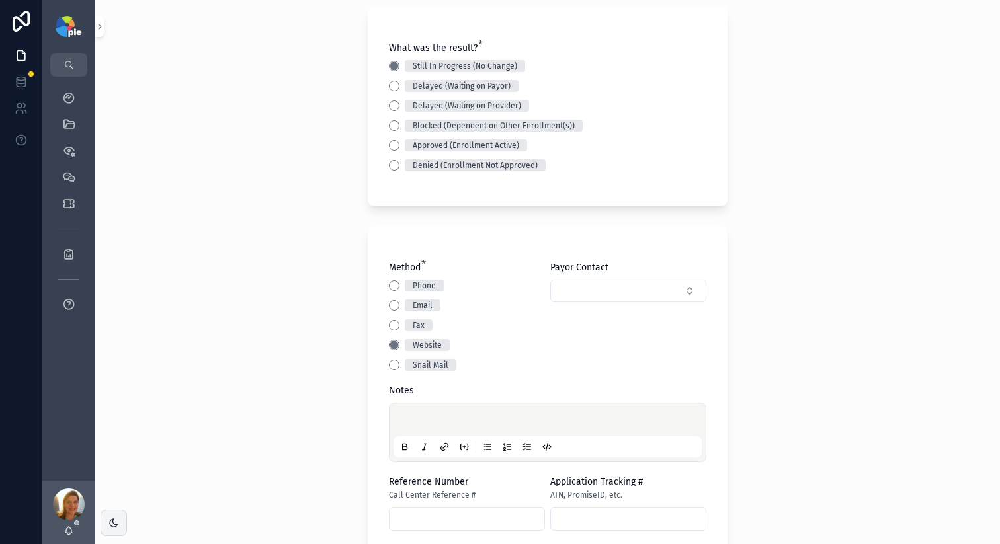
click at [415, 426] on div "scrollable content" at bounding box center [547, 432] width 308 height 50
click at [415, 426] on p "scrollable content" at bounding box center [550, 421] width 308 height 13
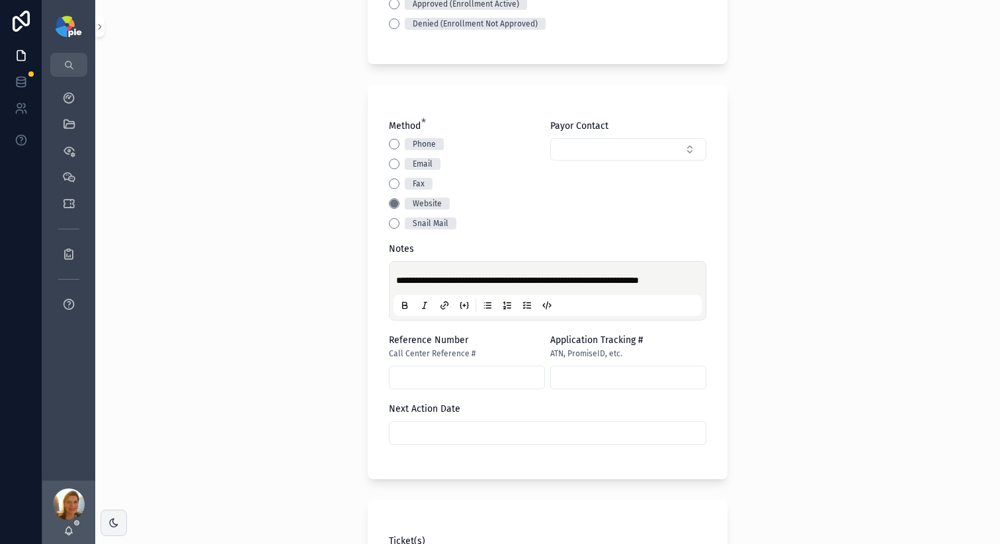
scroll to position [465, 0]
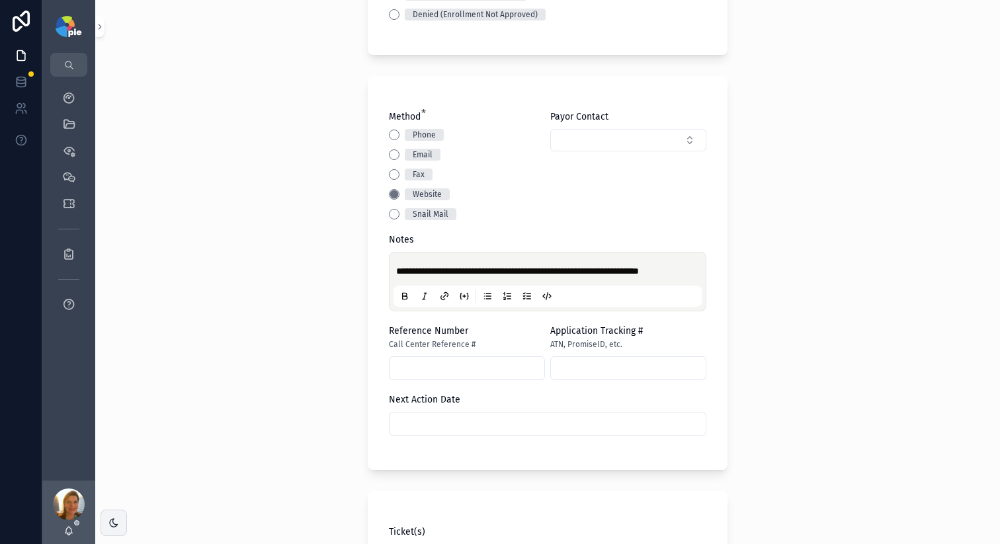
click at [499, 427] on input "scrollable content" at bounding box center [547, 424] width 316 height 19
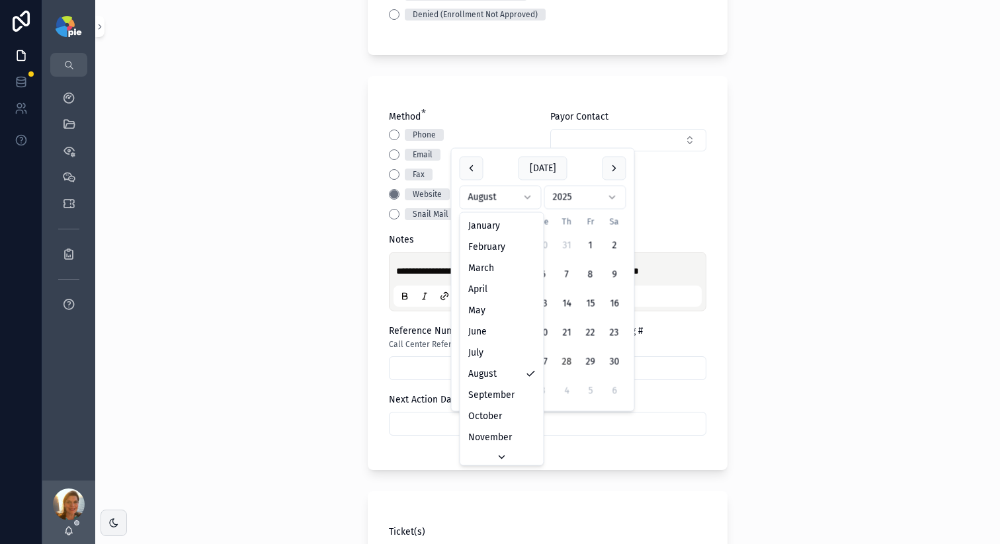
click at [471, 206] on html "**********" at bounding box center [500, 272] width 1000 height 544
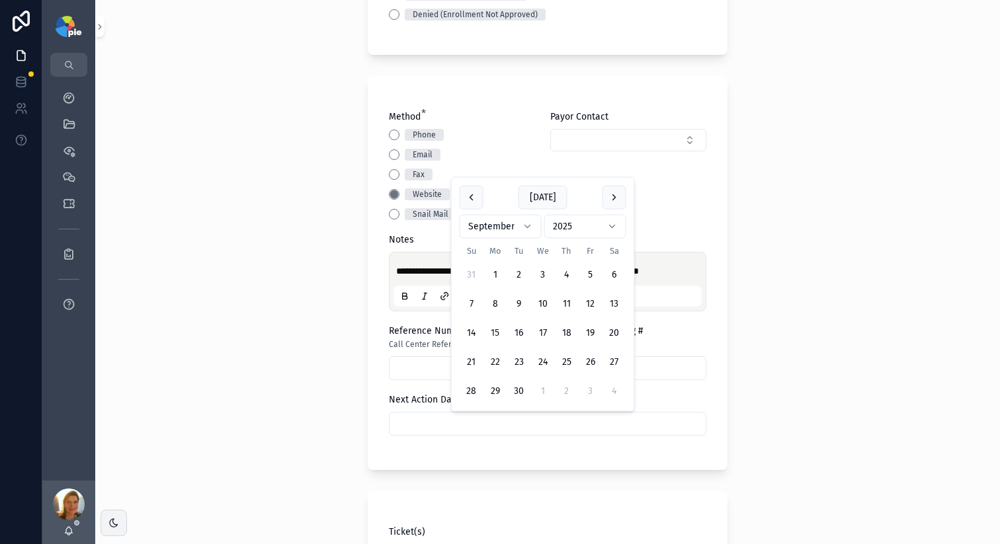
click at [490, 334] on button "15" at bounding box center [495, 333] width 24 height 24
type input "*********"
click at [289, 322] on div "**********" at bounding box center [547, 272] width 905 height 544
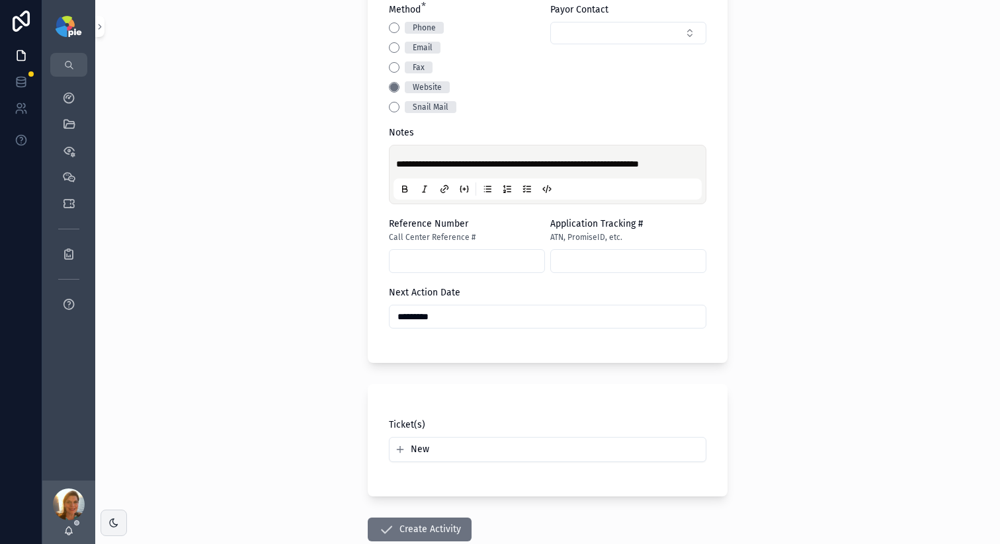
scroll to position [654, 0]
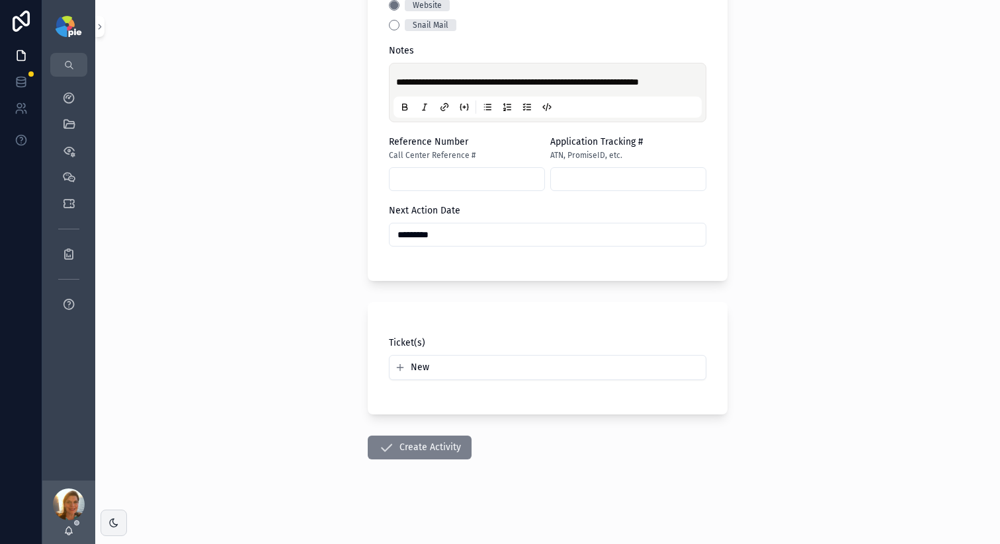
click at [442, 442] on button "Create Activity" at bounding box center [420, 448] width 104 height 24
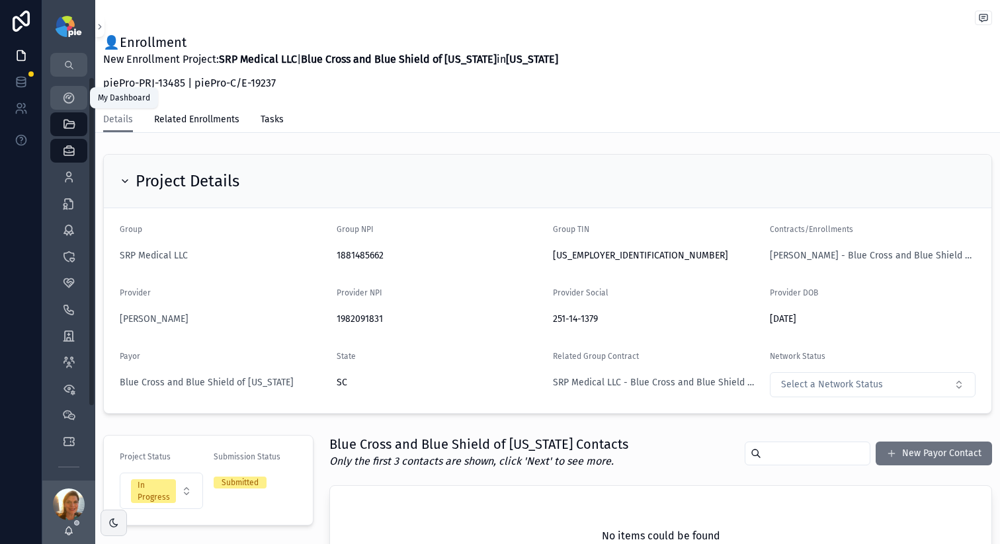
click at [73, 94] on icon "scrollable content" at bounding box center [68, 97] width 13 height 13
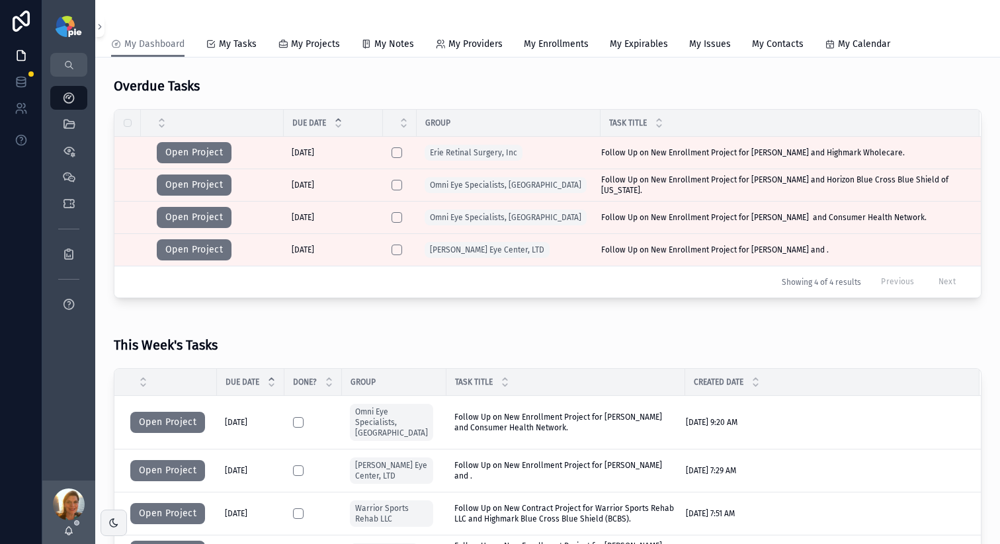
scroll to position [438, 0]
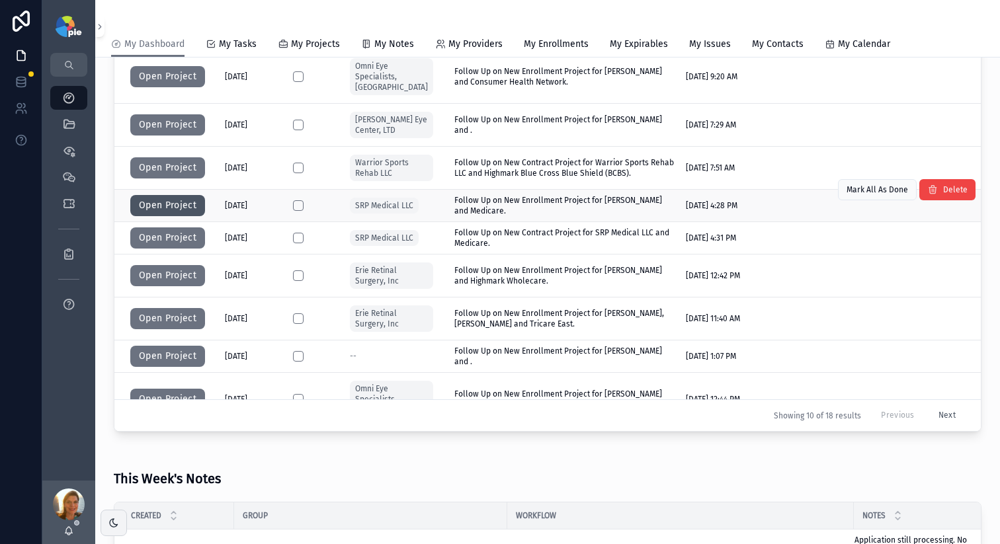
click at [139, 195] on button "Open Project" at bounding box center [167, 205] width 75 height 21
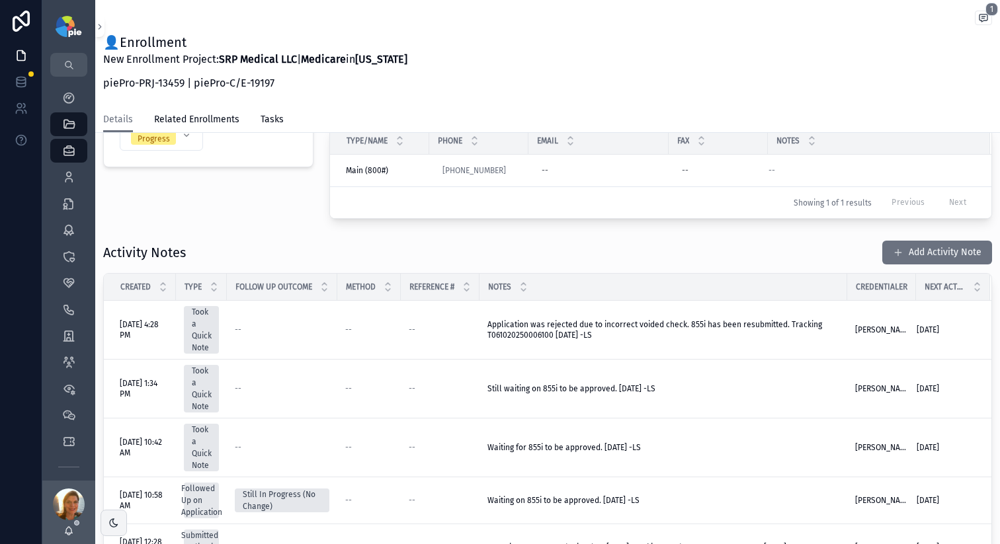
scroll to position [356, 0]
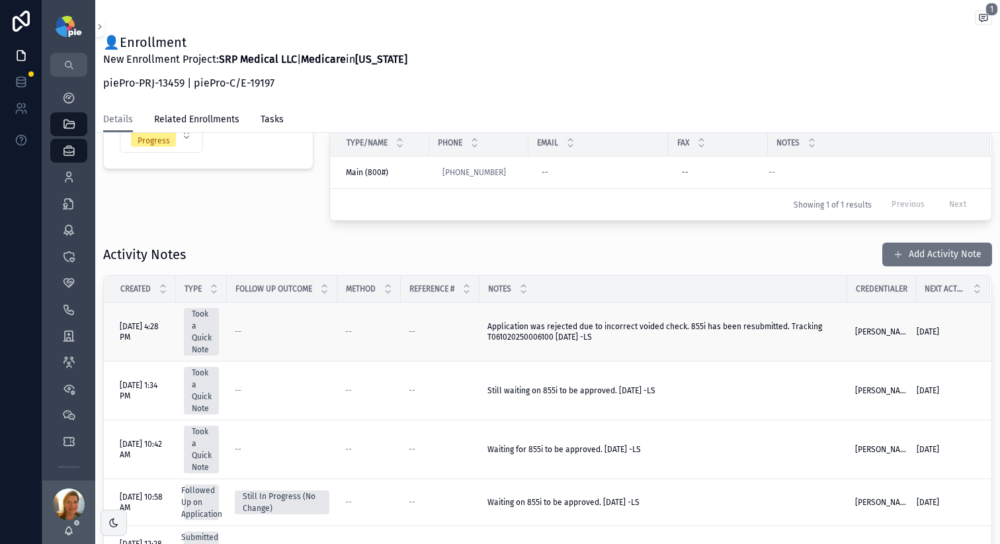
click at [490, 329] on td "Application was rejected due to incorrect voided check. 855i has been resubmitt…" at bounding box center [663, 332] width 368 height 59
click at [501, 332] on span "Application was rejected due to incorrect voided check. 855i has been resubmitt…" at bounding box center [663, 331] width 352 height 21
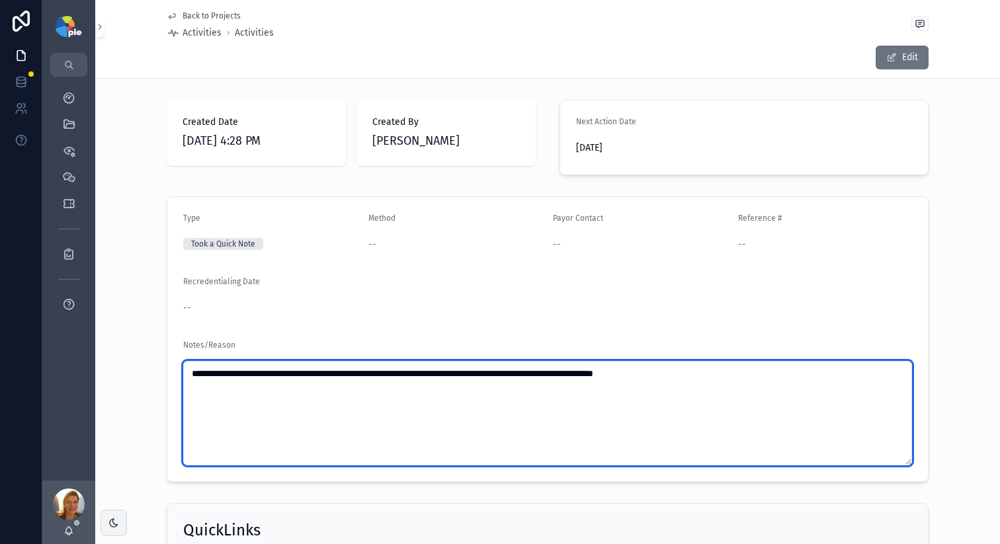
drag, startPoint x: 575, startPoint y: 374, endPoint x: 651, endPoint y: 371, distance: 76.7
click at [651, 371] on textarea "**********" at bounding box center [547, 413] width 729 height 104
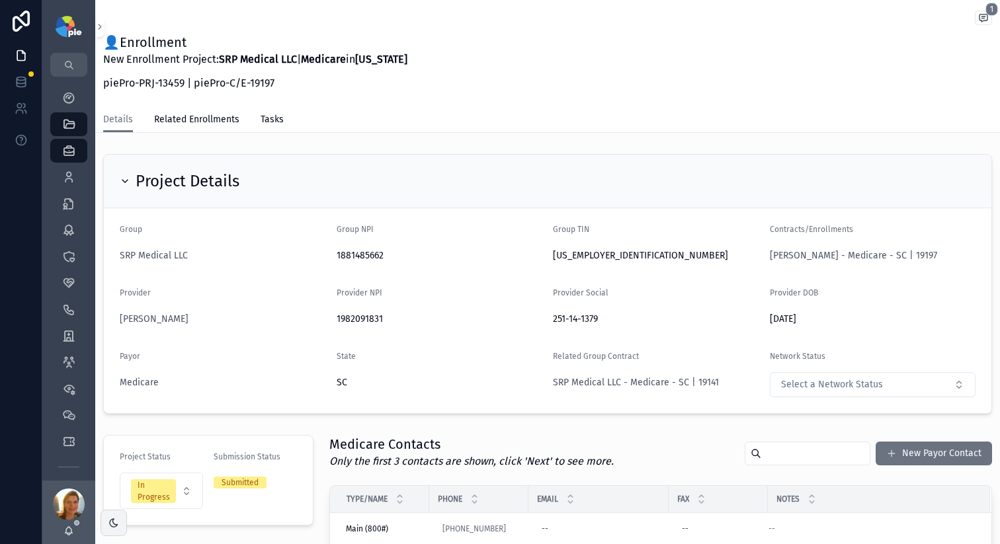
click at [365, 317] on span "1982091831" at bounding box center [440, 319] width 206 height 13
copy span "1982091831"
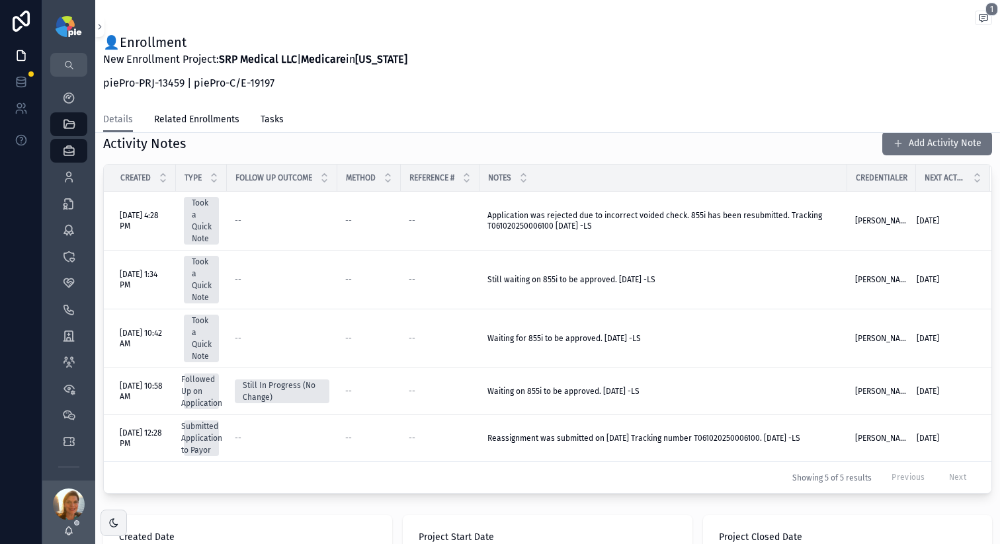
scroll to position [469, 0]
click at [677, 50] on div "👤Enrollment New Enrollment Project: SRP Medical LLC | Medicare in South Carolin…" at bounding box center [547, 66] width 889 height 66
click at [64, 102] on icon "scrollable content" at bounding box center [68, 97] width 13 height 13
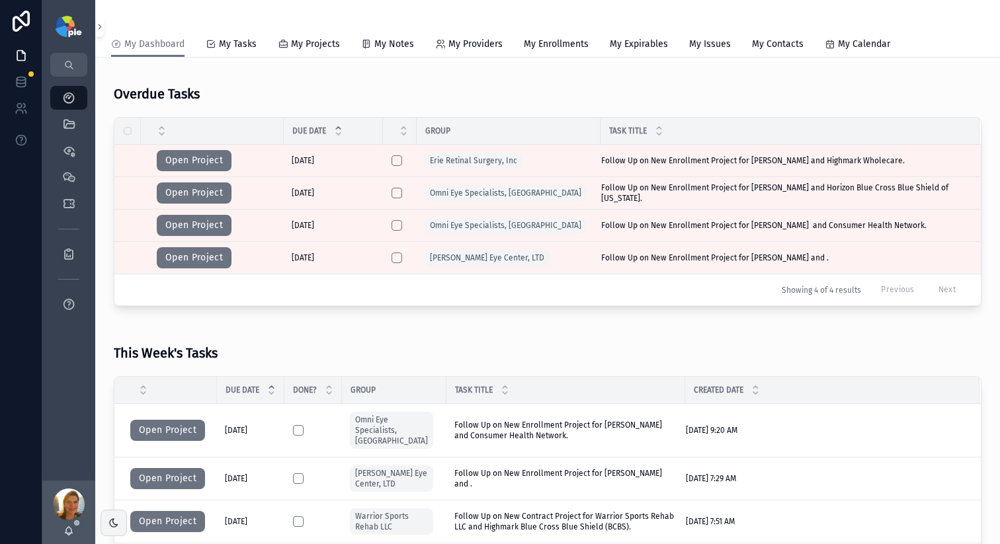
scroll to position [308, 0]
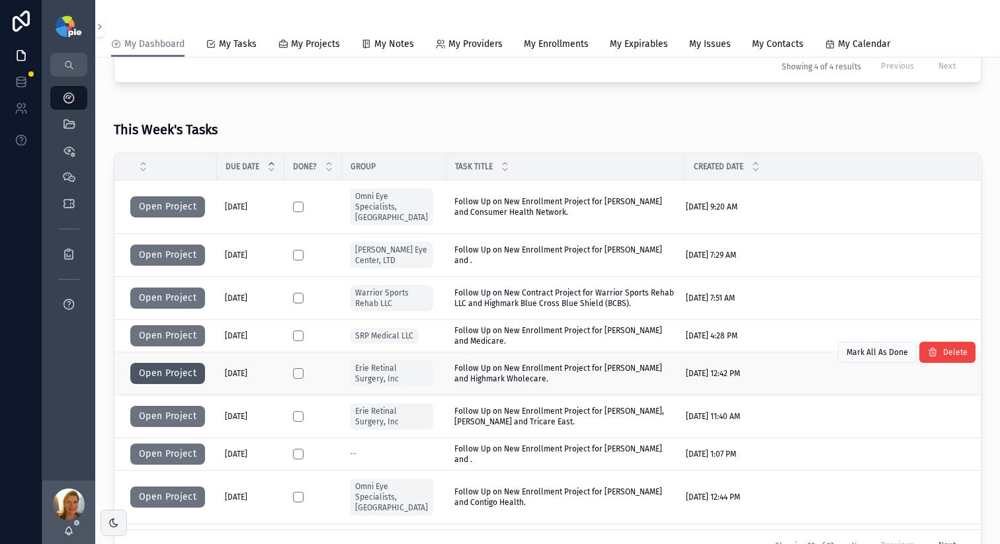
click at [166, 363] on button "Open Project" at bounding box center [167, 373] width 75 height 21
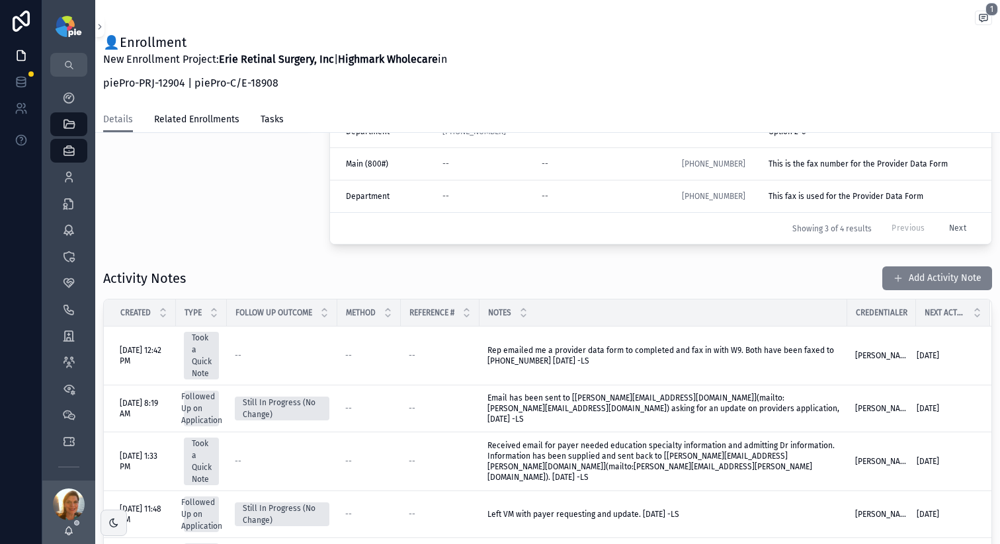
click at [930, 274] on button "Add Activity Note" at bounding box center [937, 278] width 110 height 24
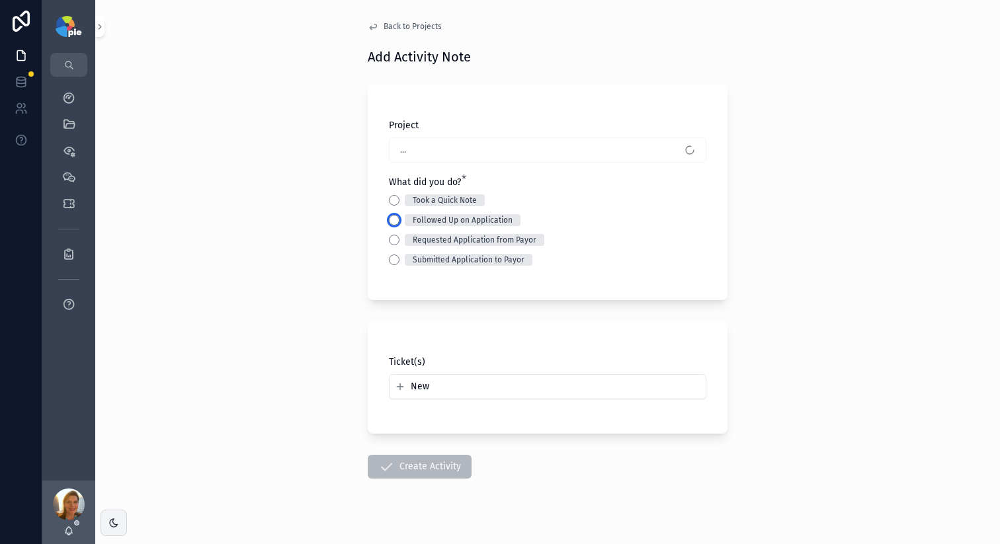
click at [389, 218] on button "Followed Up on Application" at bounding box center [394, 220] width 11 height 11
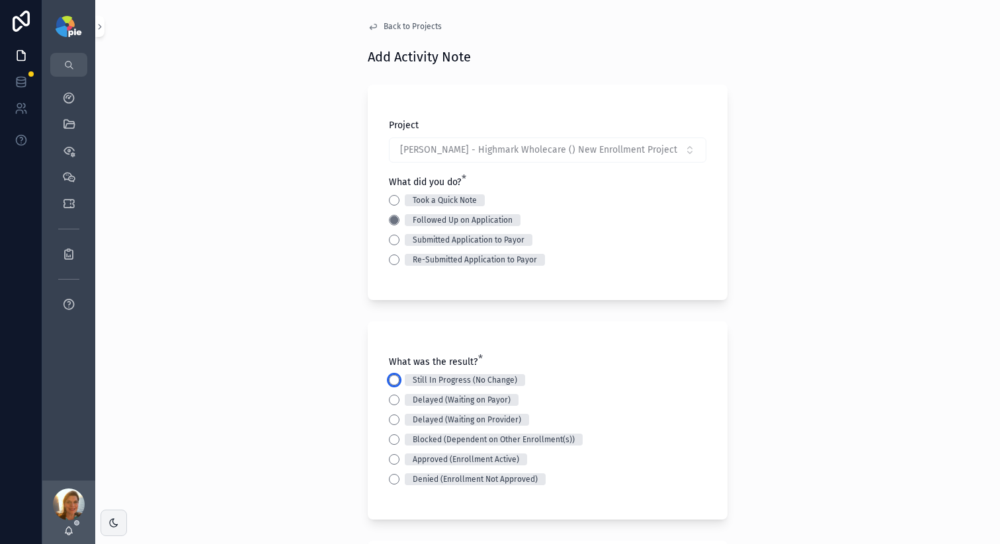
click at [389, 377] on button "Still In Progress (No Change)" at bounding box center [394, 380] width 11 height 11
click at [302, 362] on div "Back to Projects Add Activity Note Project Mousa, Raed - Highmark Wholecare () …" at bounding box center [547, 272] width 905 height 544
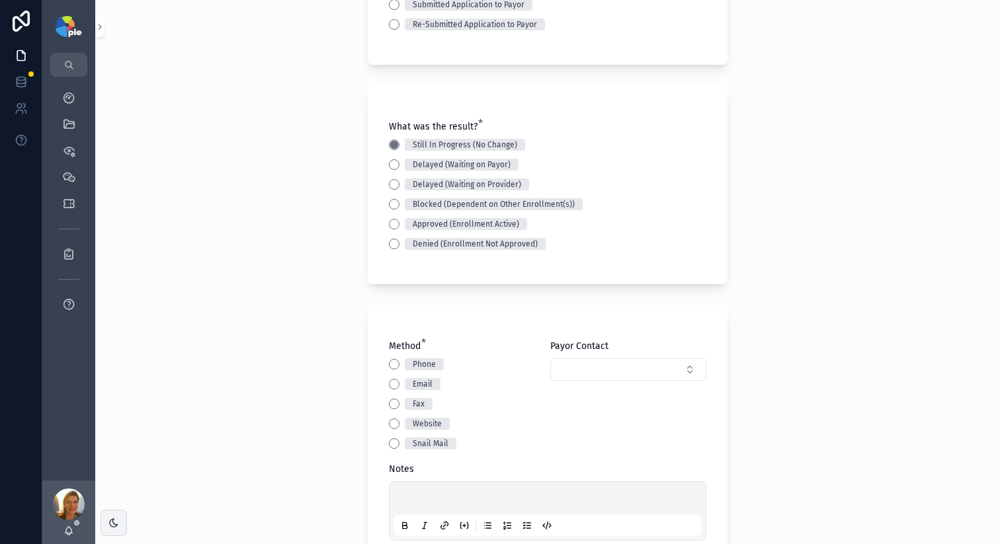
scroll to position [237, 0]
click at [391, 378] on button "Email" at bounding box center [394, 382] width 11 height 11
click at [441, 484] on div "scrollable content" at bounding box center [547, 509] width 308 height 50
click at [442, 494] on p "scrollable content" at bounding box center [550, 498] width 308 height 13
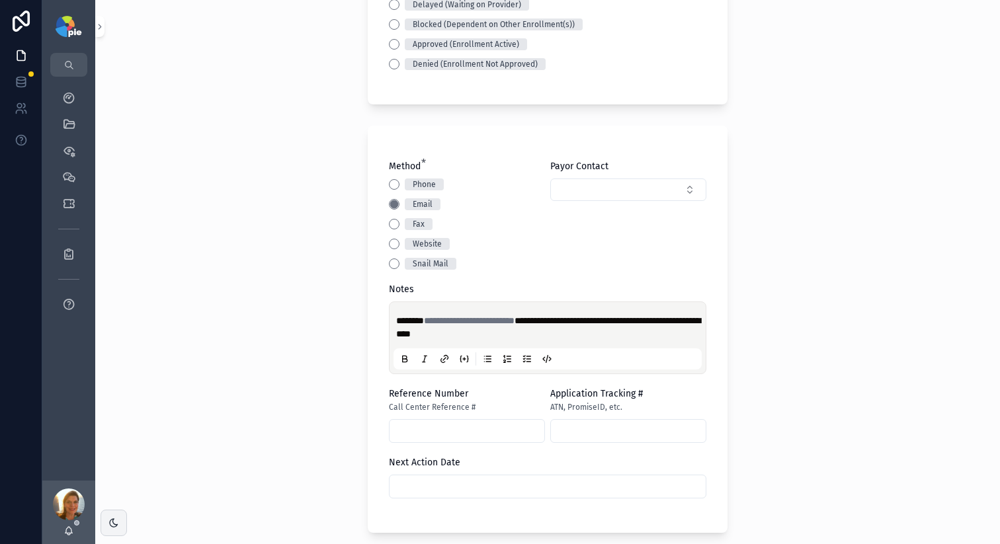
scroll to position [438, 0]
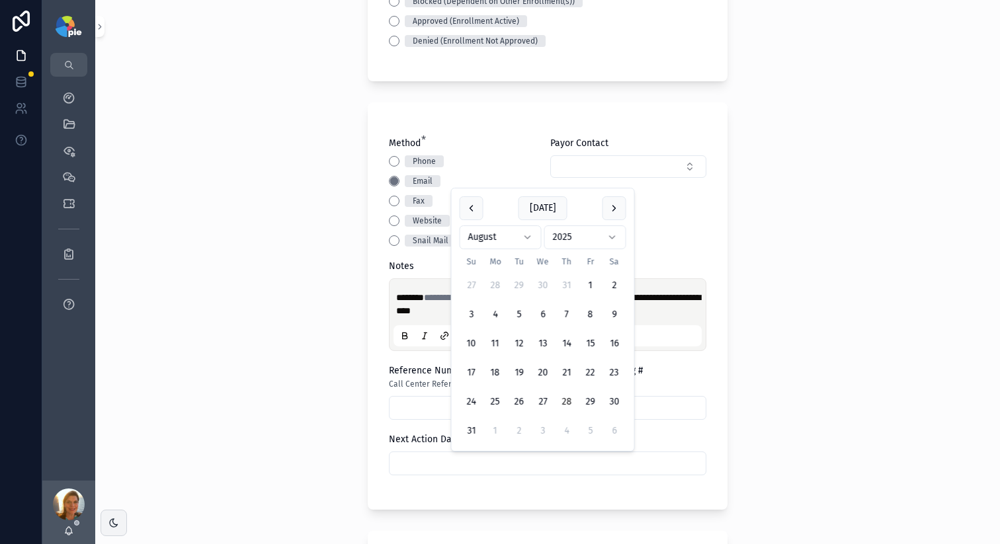
click at [450, 465] on input "scrollable content" at bounding box center [547, 463] width 316 height 19
click at [514, 227] on html "**********" at bounding box center [500, 272] width 1000 height 544
click at [521, 377] on button "16" at bounding box center [519, 373] width 24 height 24
type input "*********"
click at [224, 331] on div "**********" at bounding box center [547, 272] width 905 height 544
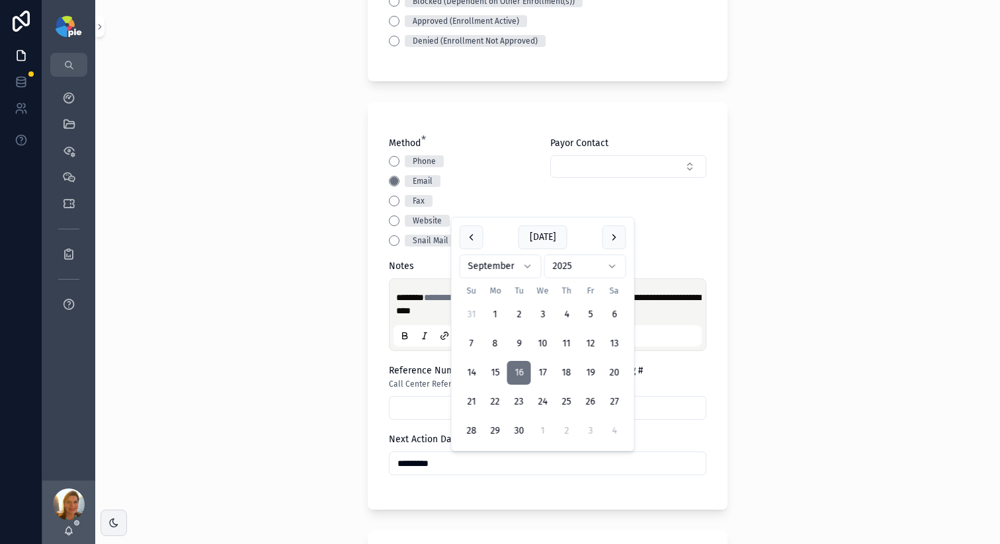
scroll to position [667, 0]
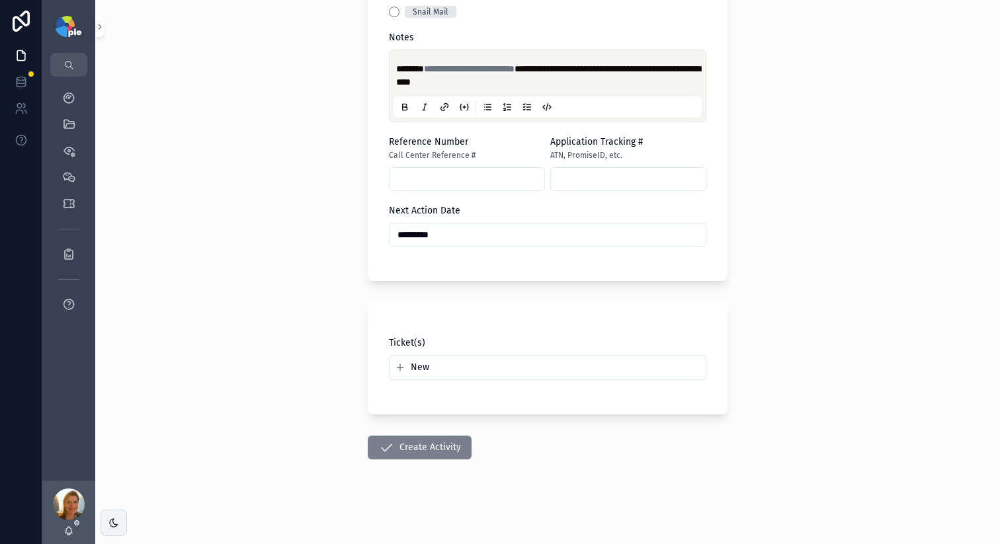
click at [434, 439] on button "Create Activity" at bounding box center [420, 448] width 104 height 24
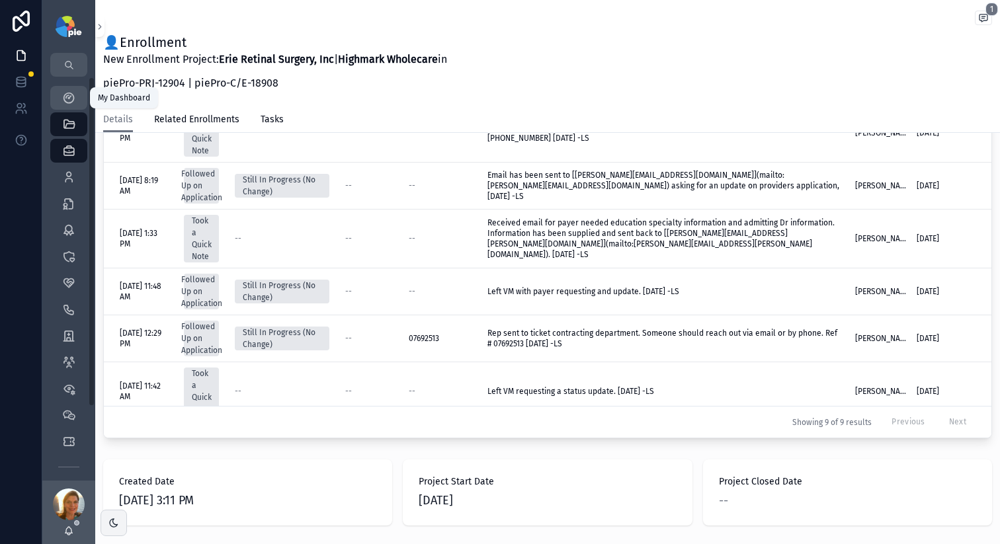
click at [64, 101] on icon "scrollable content" at bounding box center [68, 97] width 13 height 13
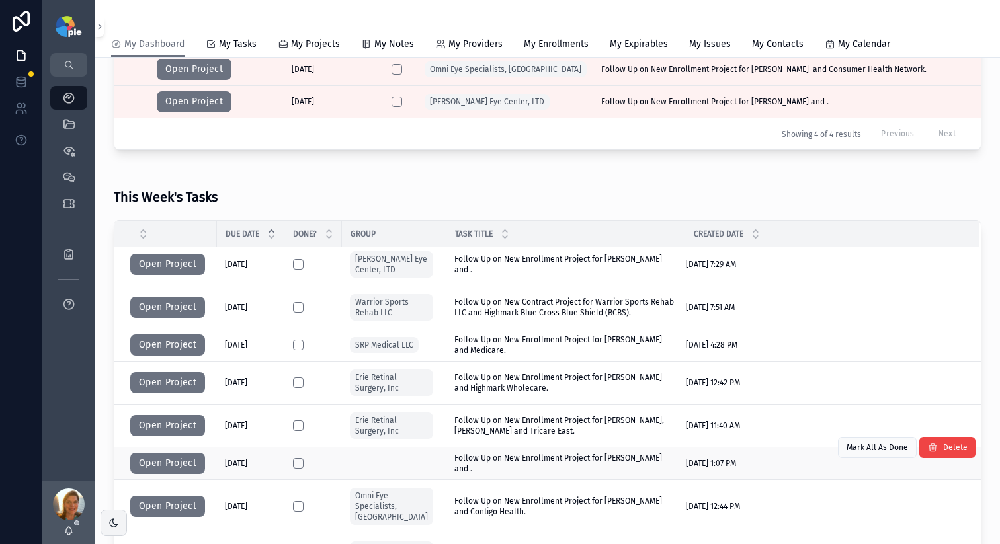
scroll to position [242, 0]
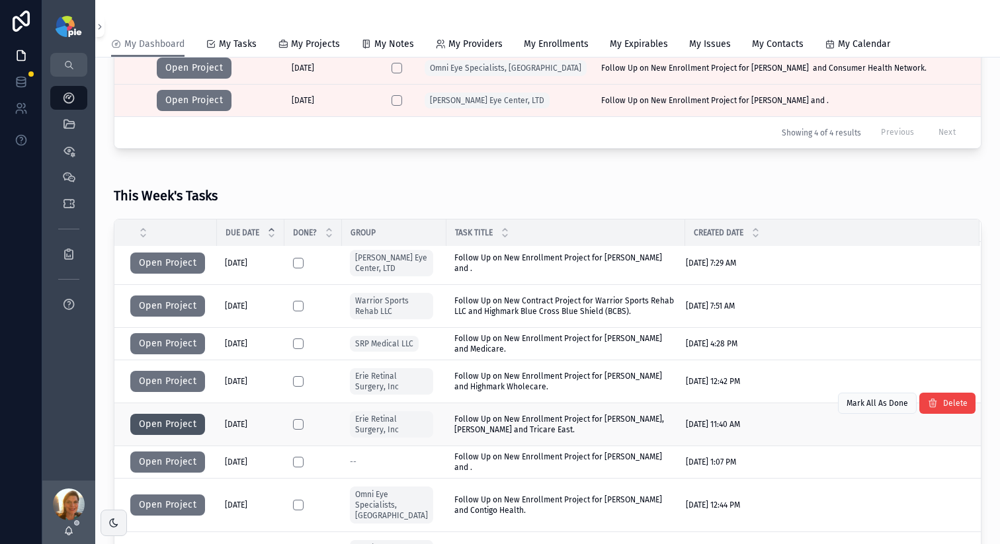
click at [145, 420] on button "Open Project" at bounding box center [167, 424] width 75 height 21
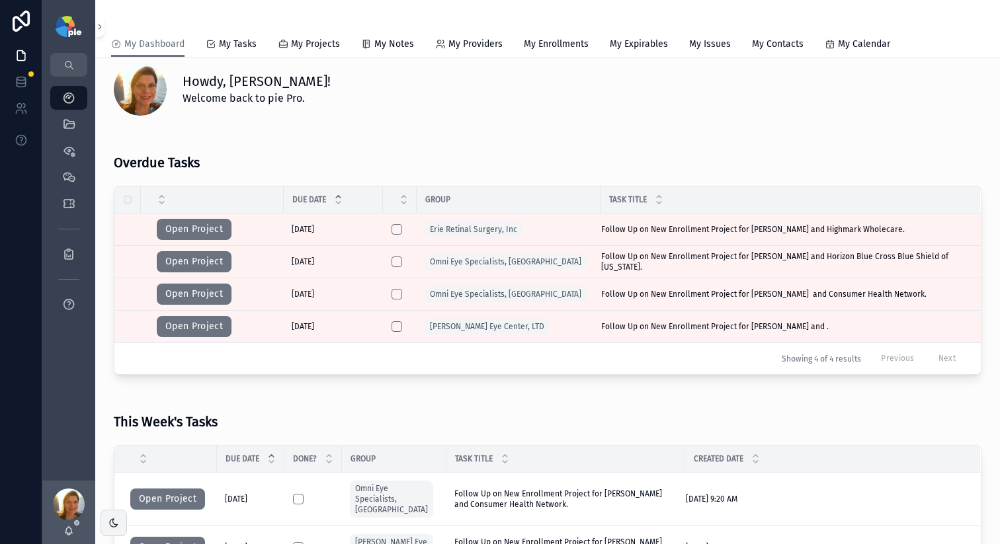
scroll to position [279, 0]
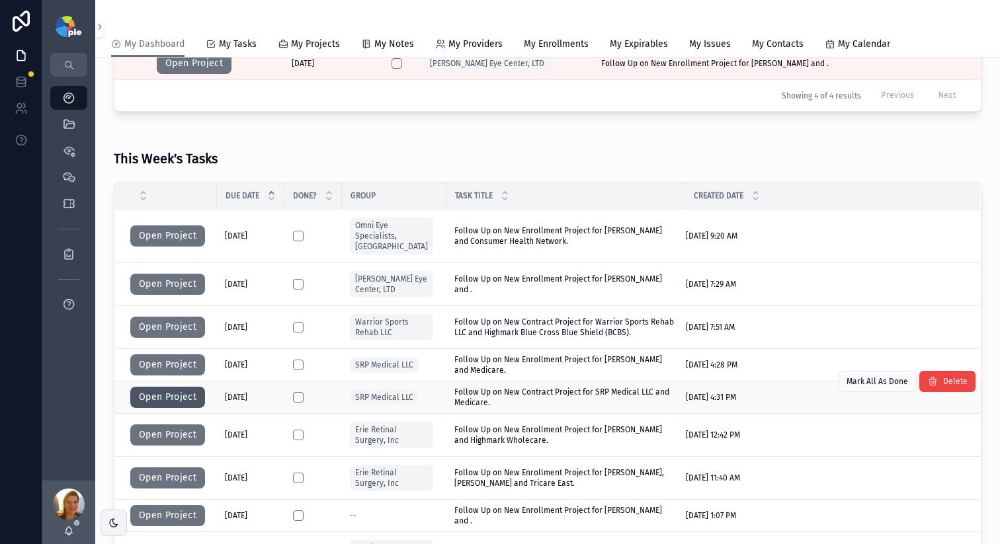
click at [147, 387] on button "Open Project" at bounding box center [167, 397] width 75 height 21
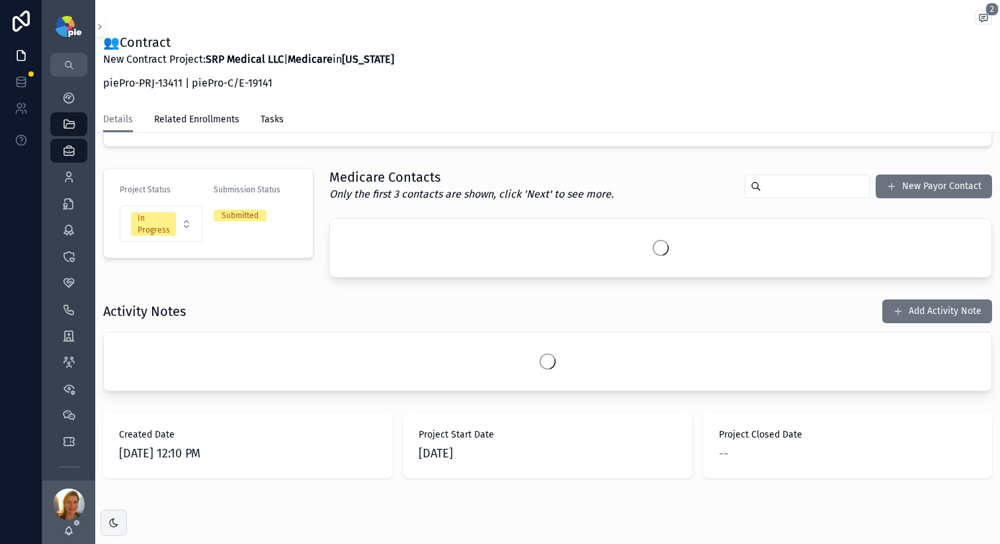
scroll to position [291, 0]
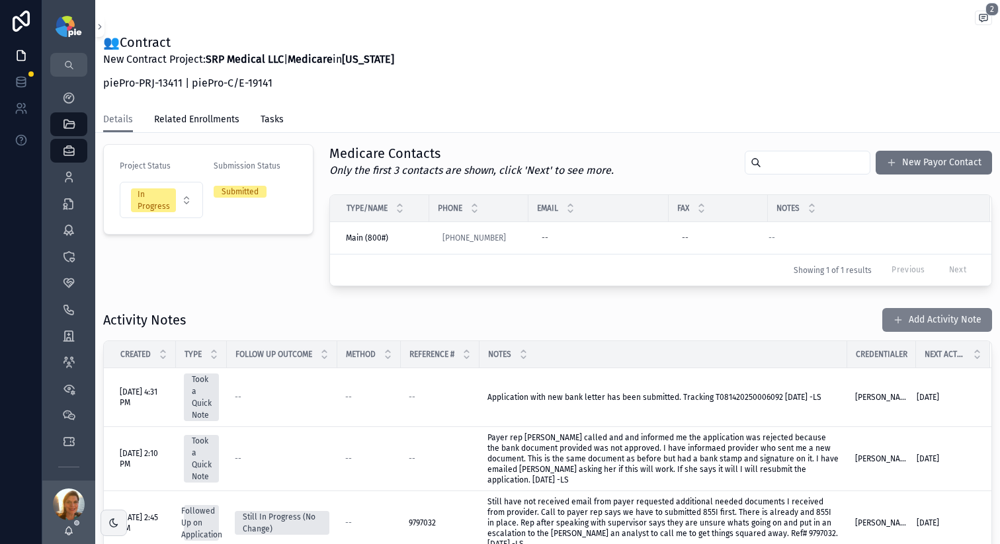
click at [882, 325] on button "Add Activity Note" at bounding box center [937, 320] width 110 height 24
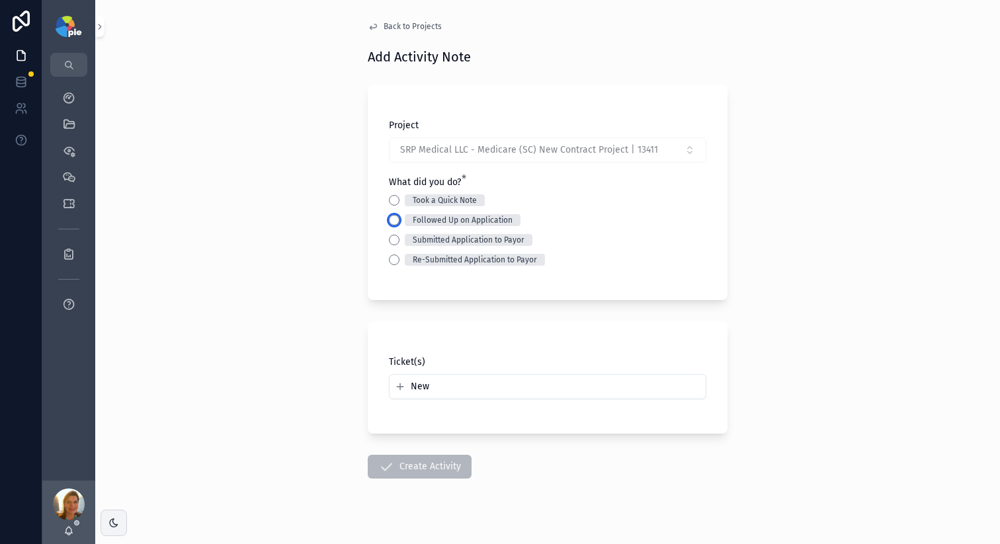
click at [389, 220] on button "Followed Up on Application" at bounding box center [394, 220] width 11 height 11
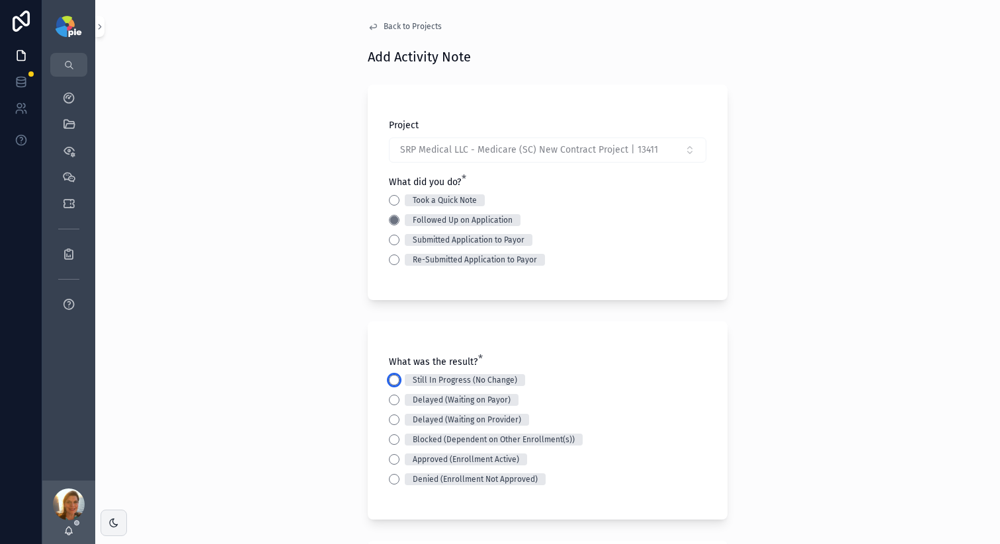
click at [389, 378] on button "Still In Progress (No Change)" at bounding box center [394, 380] width 11 height 11
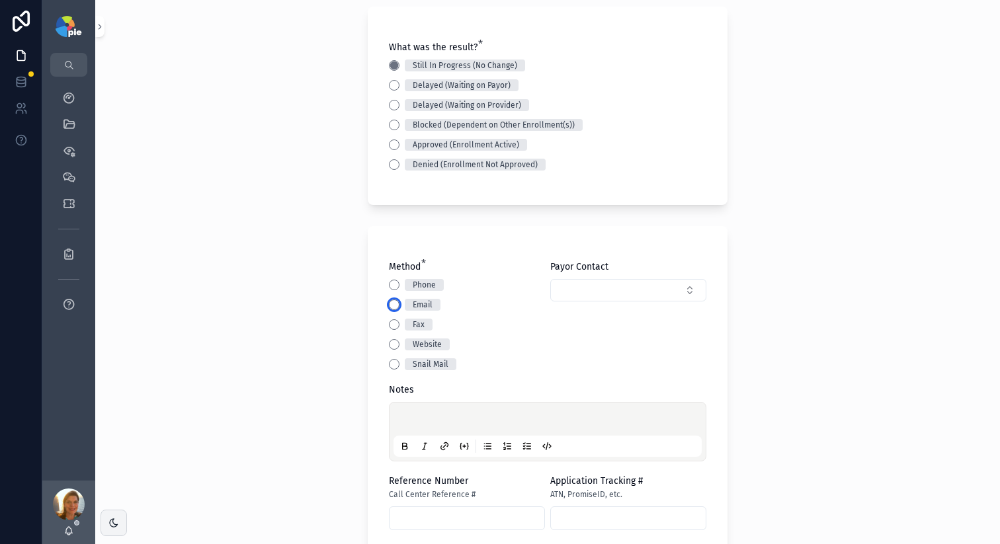
click at [389, 305] on button "Email" at bounding box center [394, 305] width 11 height 11
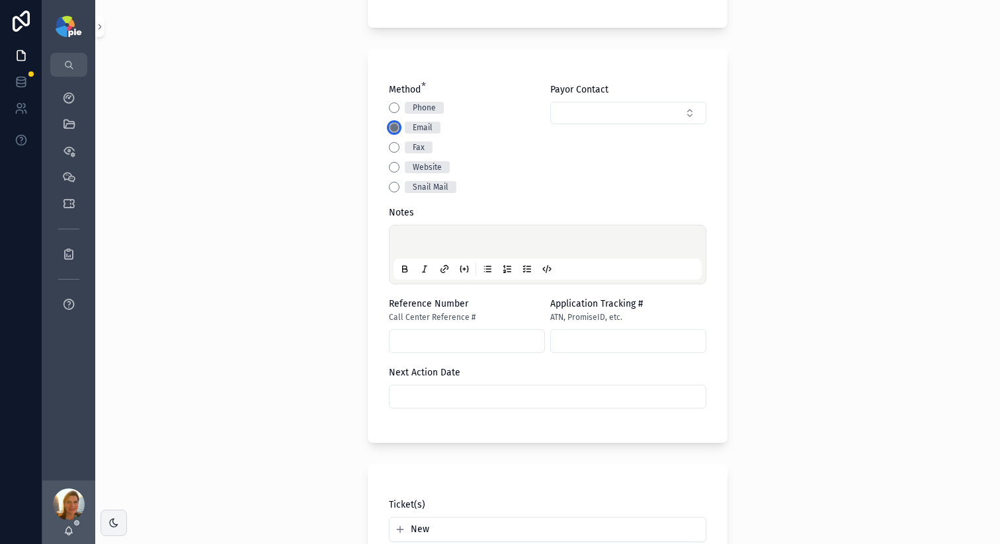
scroll to position [600, 0]
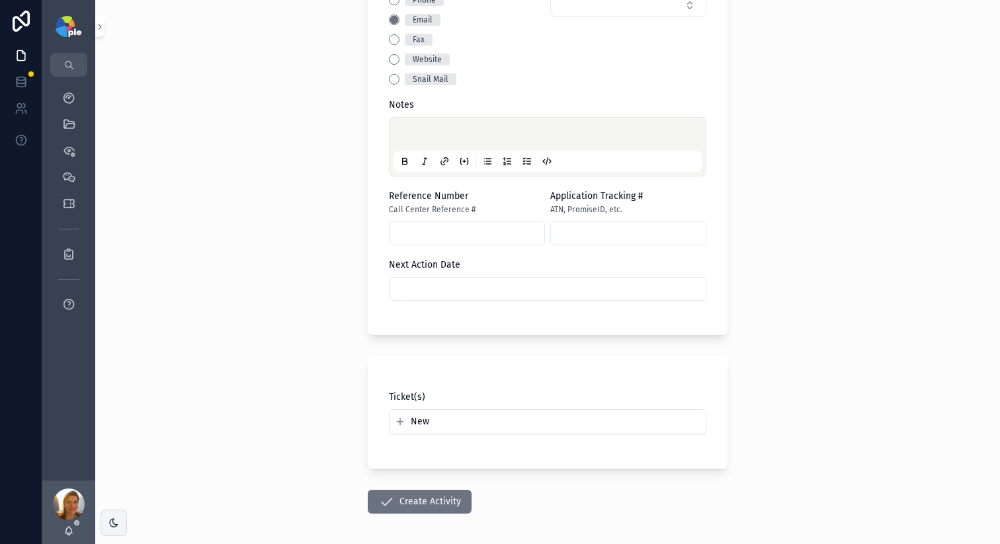
click at [440, 125] on div "scrollable content" at bounding box center [547, 147] width 308 height 50
click at [439, 128] on div "scrollable content" at bounding box center [547, 147] width 308 height 50
click at [446, 155] on div "scrollable content" at bounding box center [547, 147] width 308 height 50
click at [427, 134] on p "scrollable content" at bounding box center [550, 136] width 308 height 13
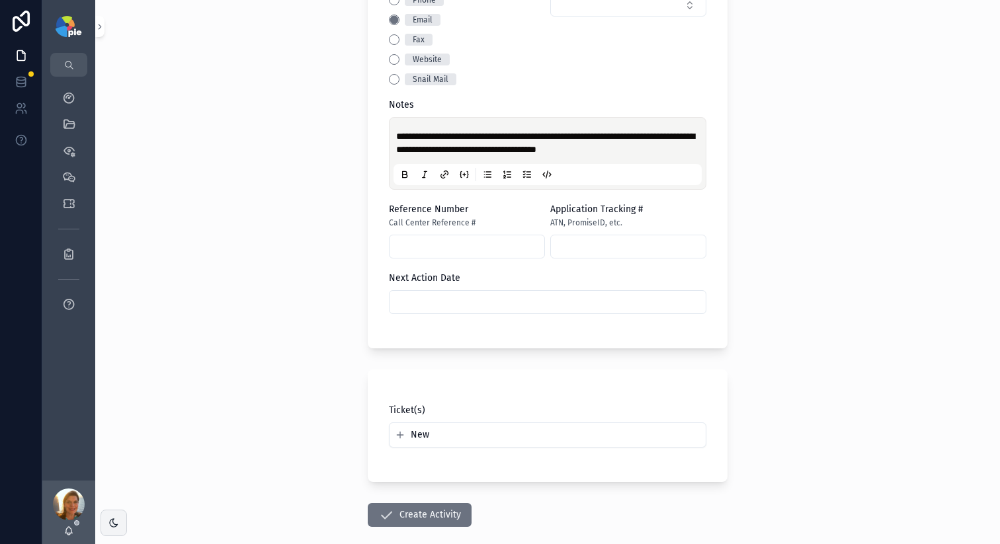
click at [555, 136] on span "**********" at bounding box center [545, 143] width 298 height 22
drag, startPoint x: 670, startPoint y: 151, endPoint x: 328, endPoint y: 136, distance: 342.2
click at [328, 136] on div "**********" at bounding box center [547, 272] width 905 height 544
click at [314, 245] on div "**********" at bounding box center [547, 272] width 905 height 544
click at [407, 302] on input "scrollable content" at bounding box center [547, 302] width 316 height 19
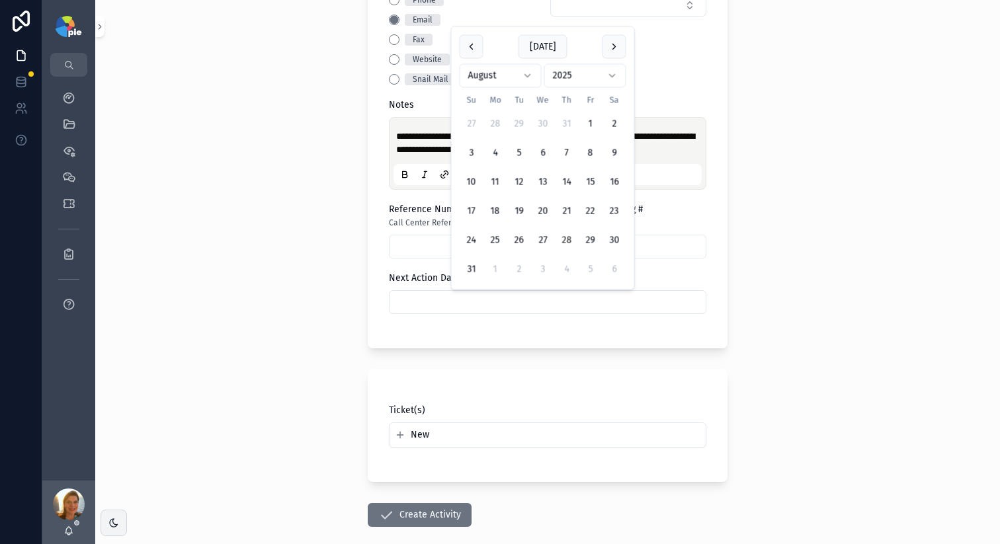
click at [506, 73] on html "**********" at bounding box center [500, 272] width 1000 height 544
click at [499, 214] on button "15" at bounding box center [495, 212] width 24 height 24
type input "*********"
click at [247, 195] on div "**********" at bounding box center [547, 272] width 905 height 544
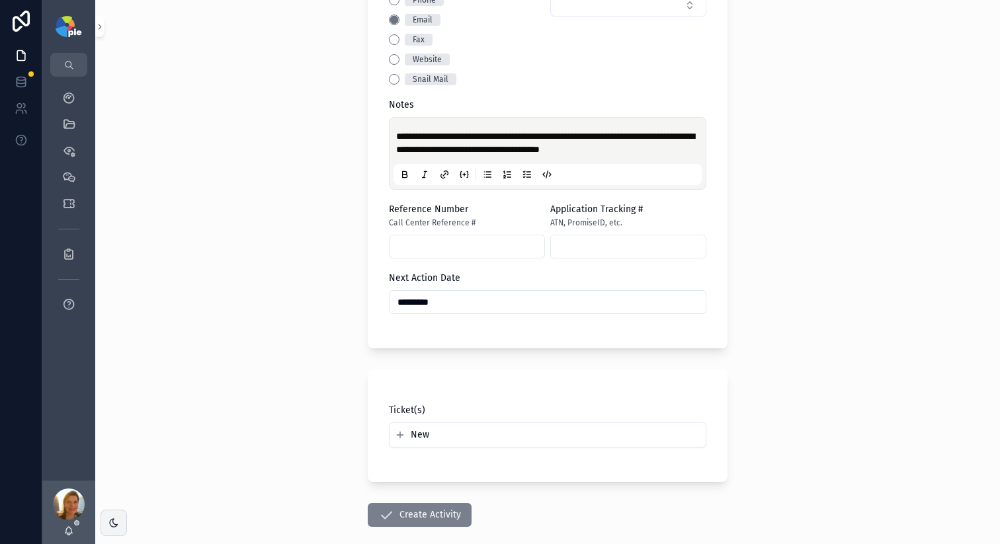
click at [427, 507] on button "Create Activity" at bounding box center [420, 515] width 104 height 24
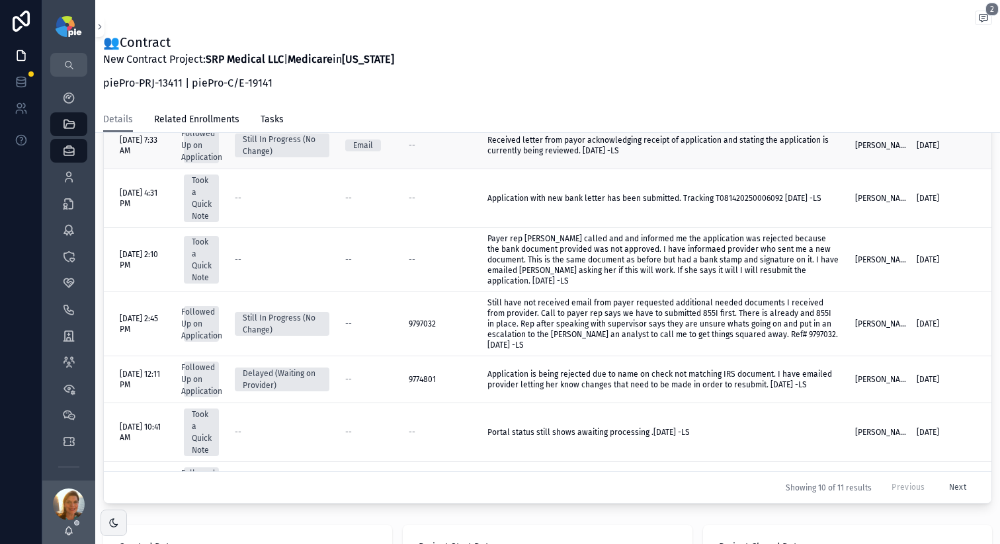
scroll to position [387, 0]
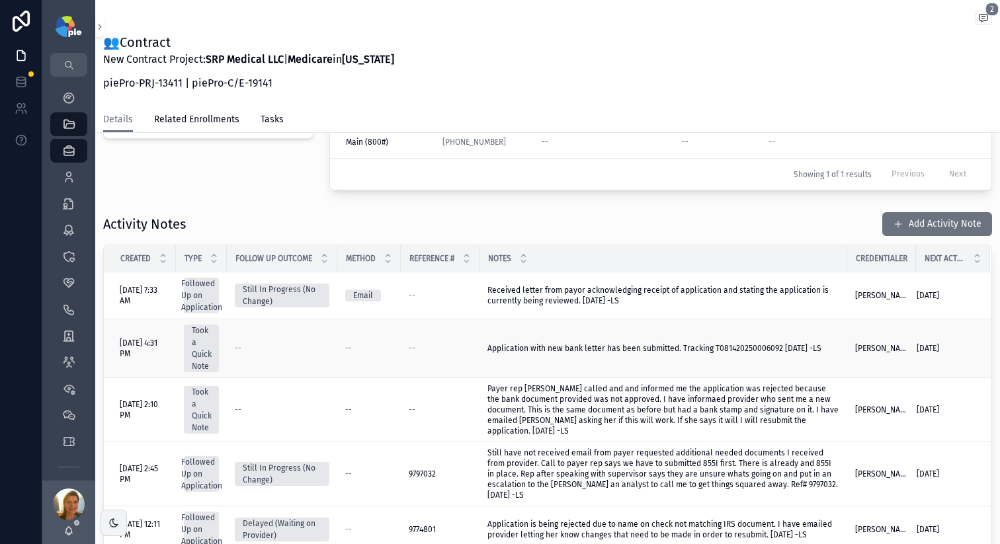
click at [662, 346] on span "Application with new bank letter has been submitted. Tracking T081420250006092 …" at bounding box center [654, 348] width 334 height 11
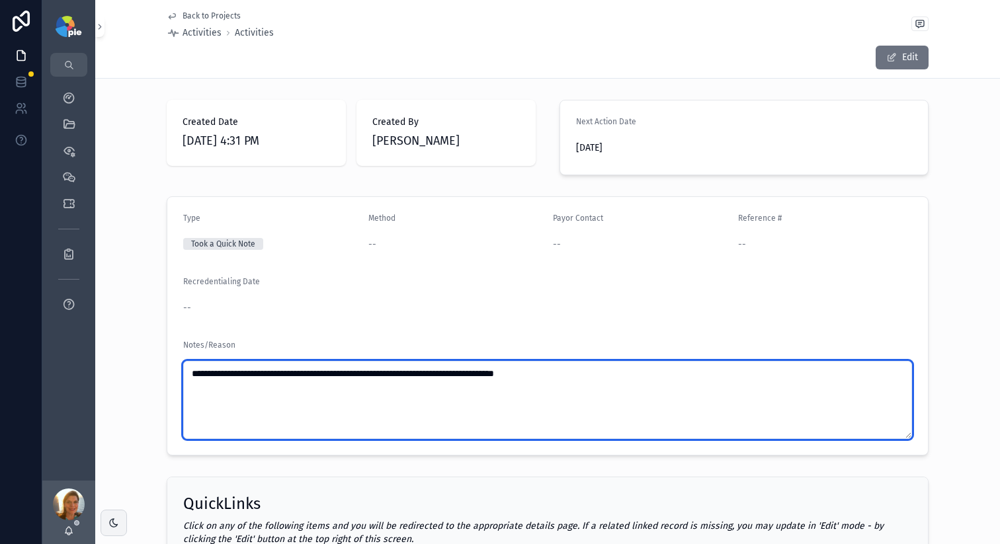
drag, startPoint x: 451, startPoint y: 372, endPoint x: 526, endPoint y: 372, distance: 74.7
click at [526, 372] on textarea "**********" at bounding box center [547, 400] width 729 height 78
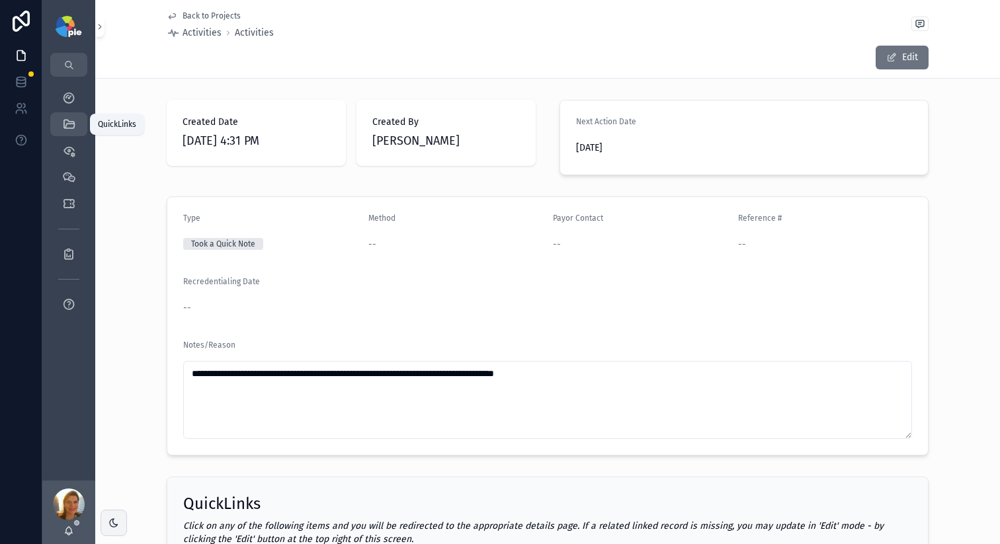
click at [78, 127] on div "QuickLinks" at bounding box center [68, 124] width 21 height 21
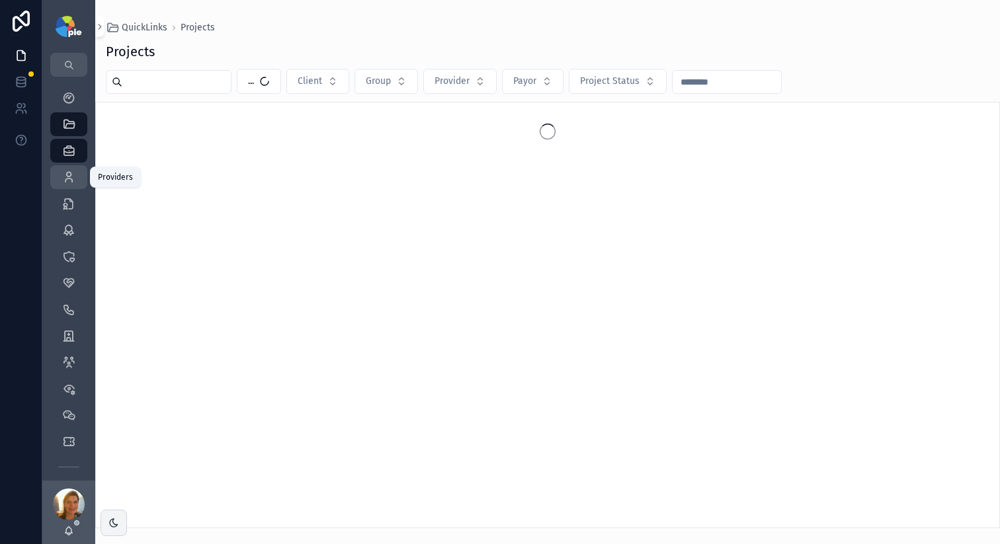
click at [71, 184] on div "Providers 296" at bounding box center [68, 177] width 21 height 21
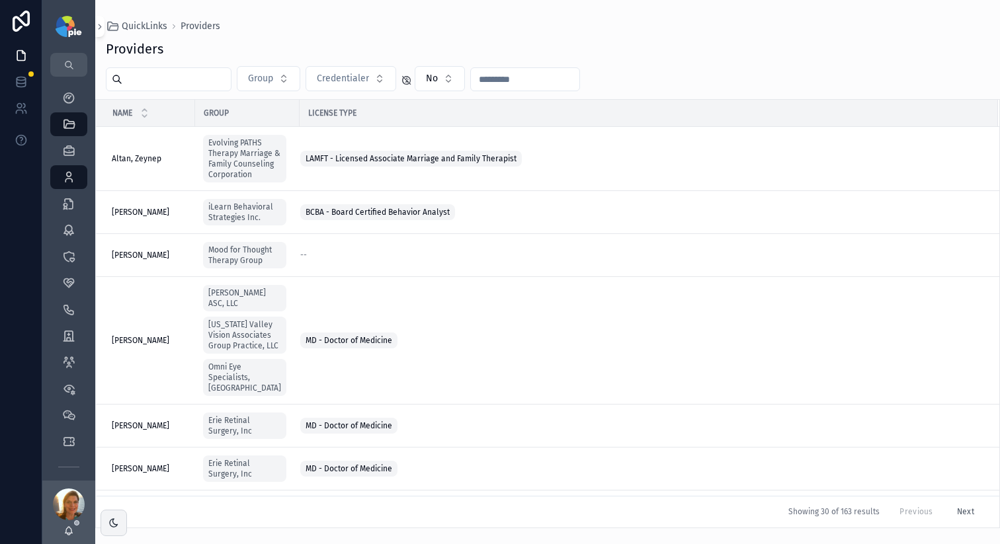
click at [201, 87] on input "scrollable content" at bounding box center [176, 79] width 108 height 19
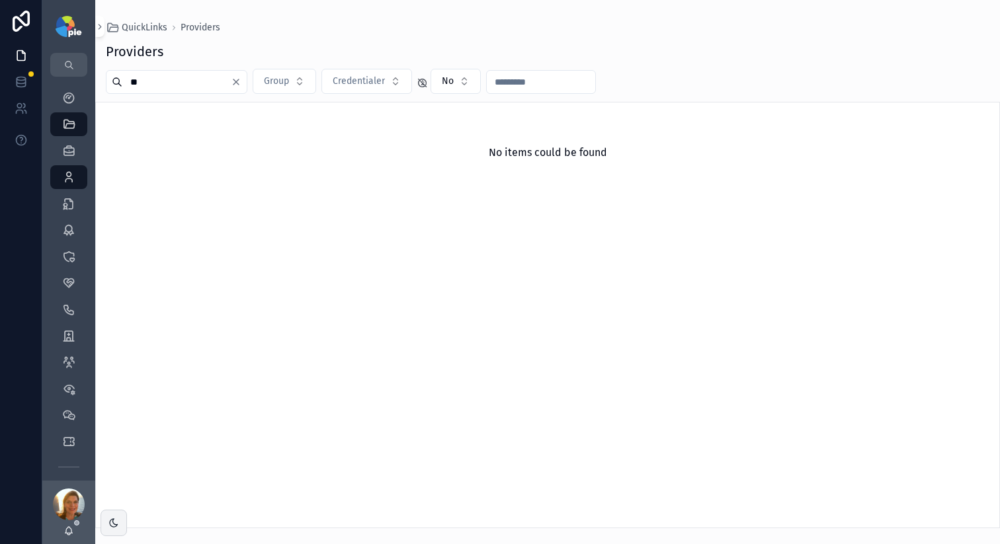
type input "*"
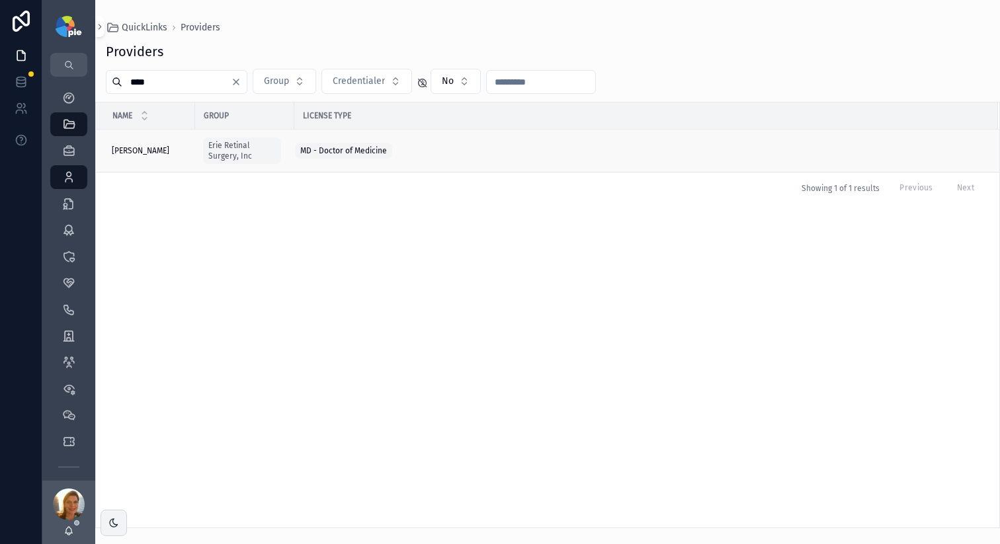
type input "****"
click at [152, 150] on div "Kulits, John Kulits, John" at bounding box center [149, 150] width 75 height 11
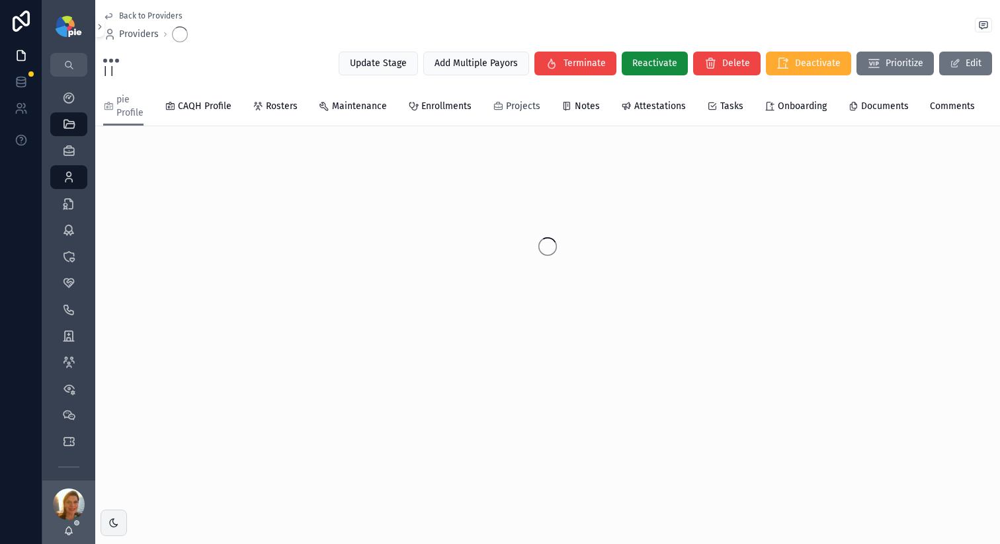
click at [525, 101] on span "Projects" at bounding box center [523, 106] width 34 height 13
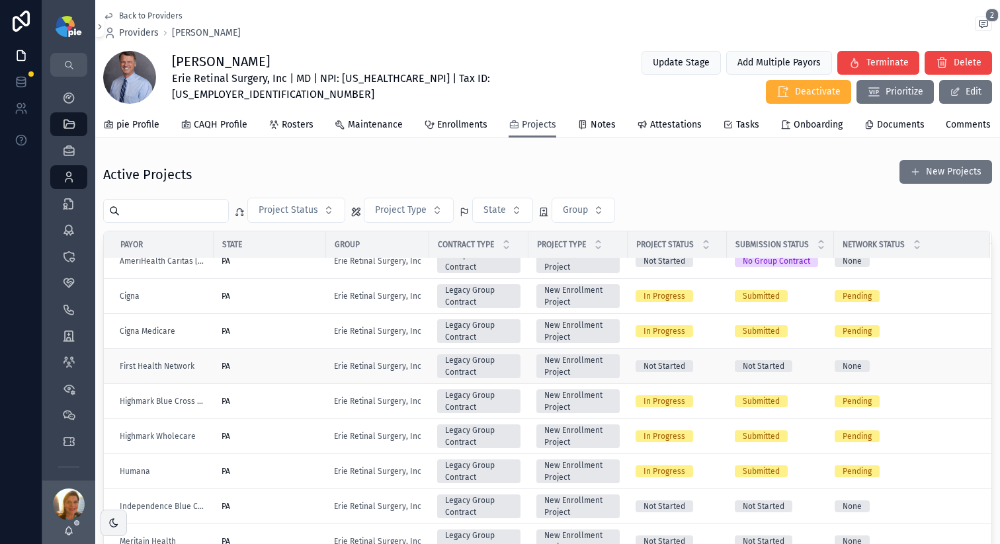
scroll to position [87, 0]
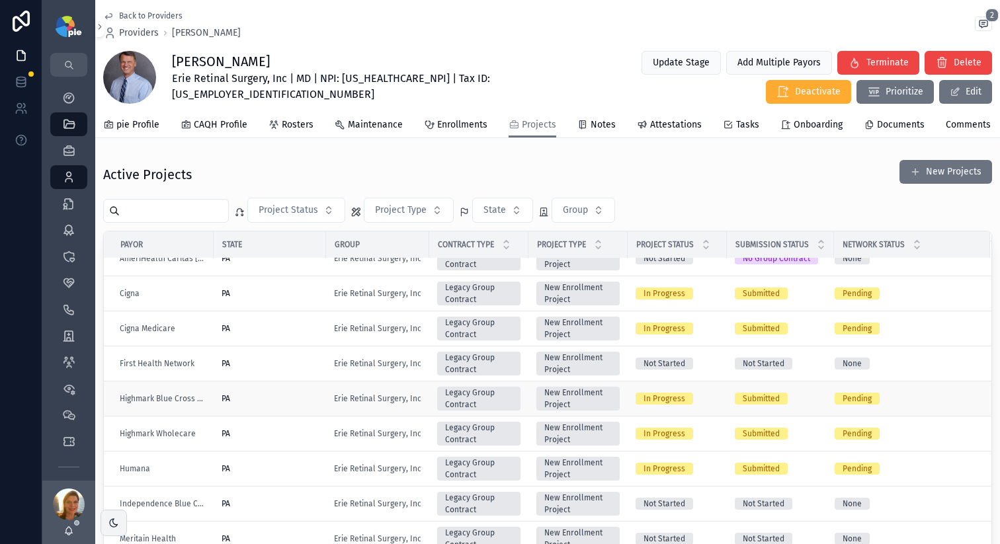
click at [265, 404] on div "PA" at bounding box center [270, 398] width 97 height 11
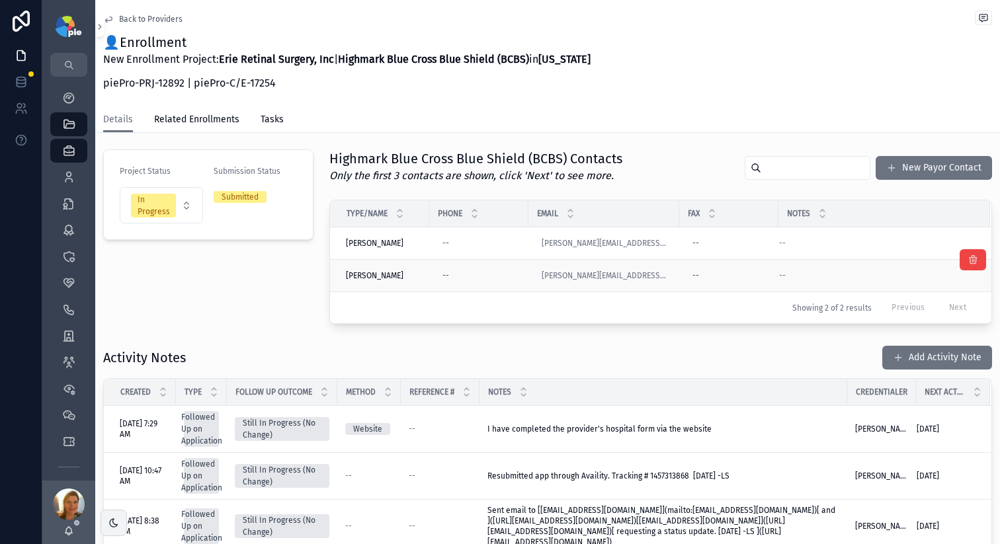
scroll to position [289, 0]
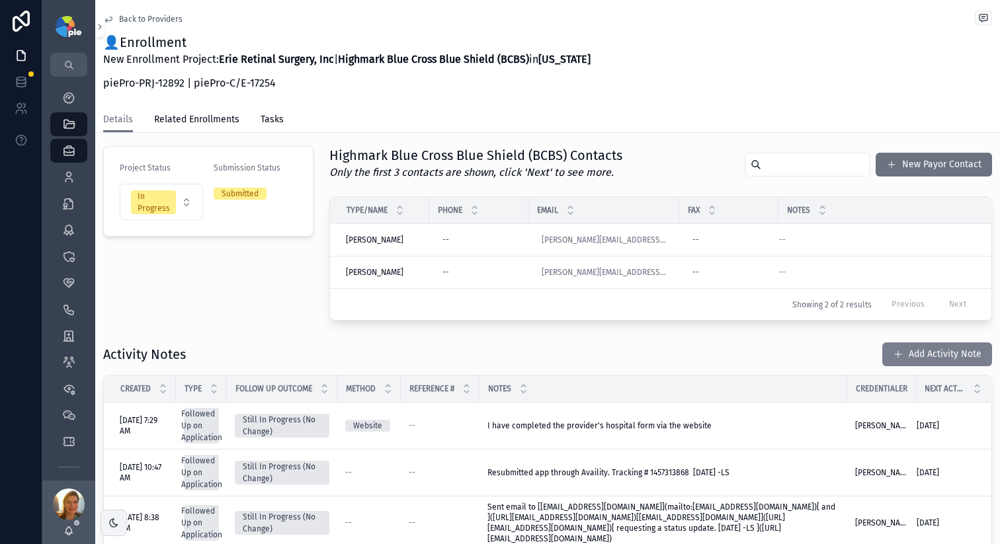
click at [911, 343] on button "Add Activity Note" at bounding box center [937, 355] width 110 height 24
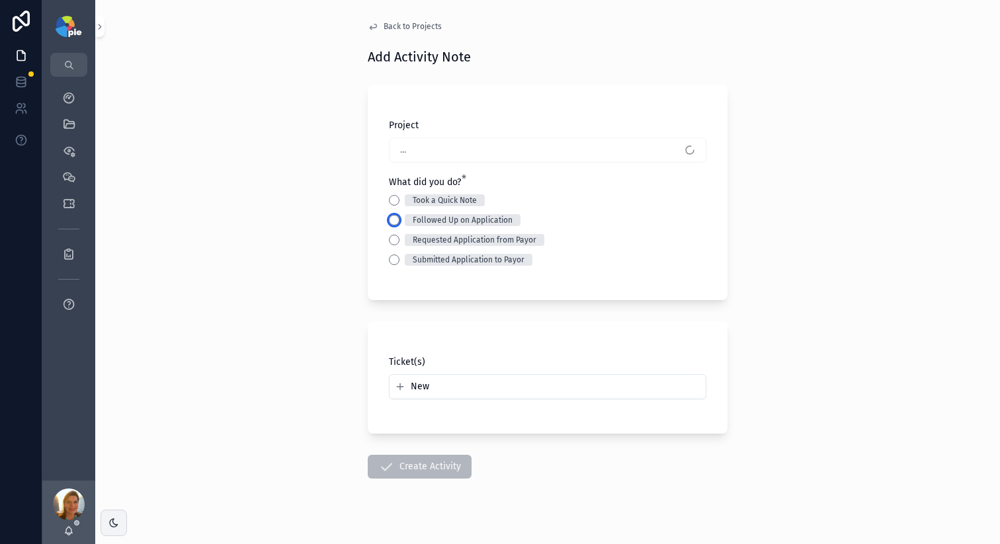
click at [389, 216] on button "Followed Up on Application" at bounding box center [394, 220] width 11 height 11
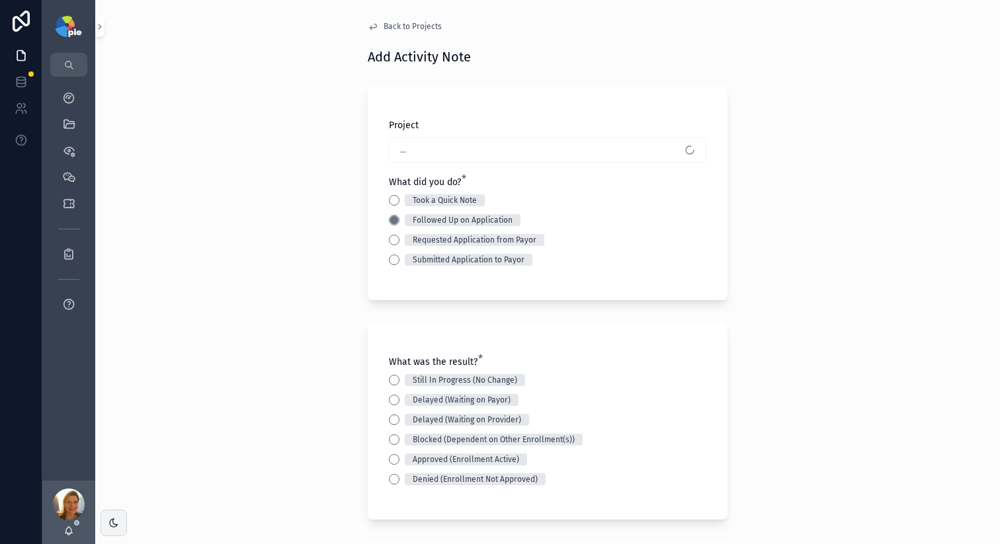
click at [381, 379] on div "What was the result? * Still In Progress (No Change) Delayed (Waiting on Payor)…" at bounding box center [548, 420] width 360 height 198
click at [393, 459] on button "Approved (Enrollment Active)" at bounding box center [394, 459] width 11 height 11
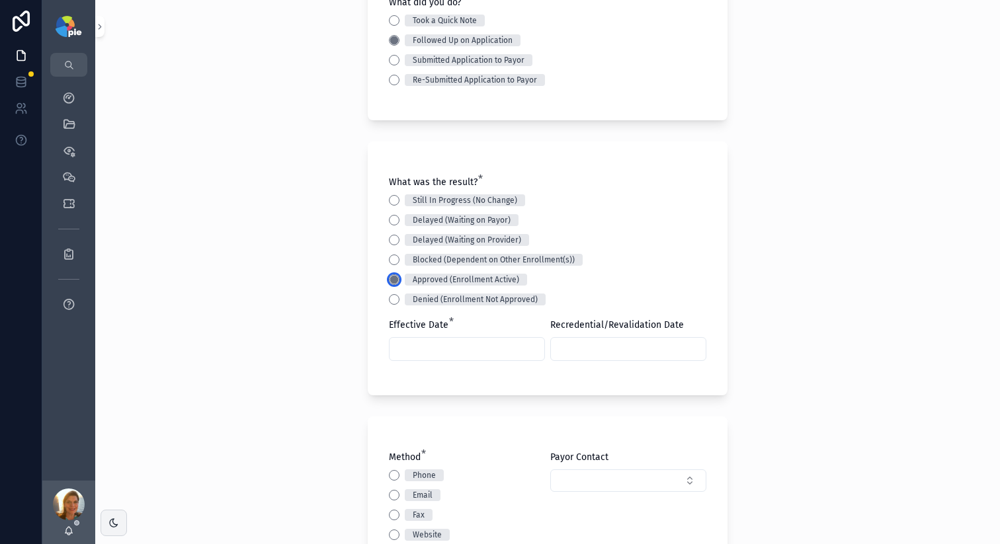
scroll to position [188, 0]
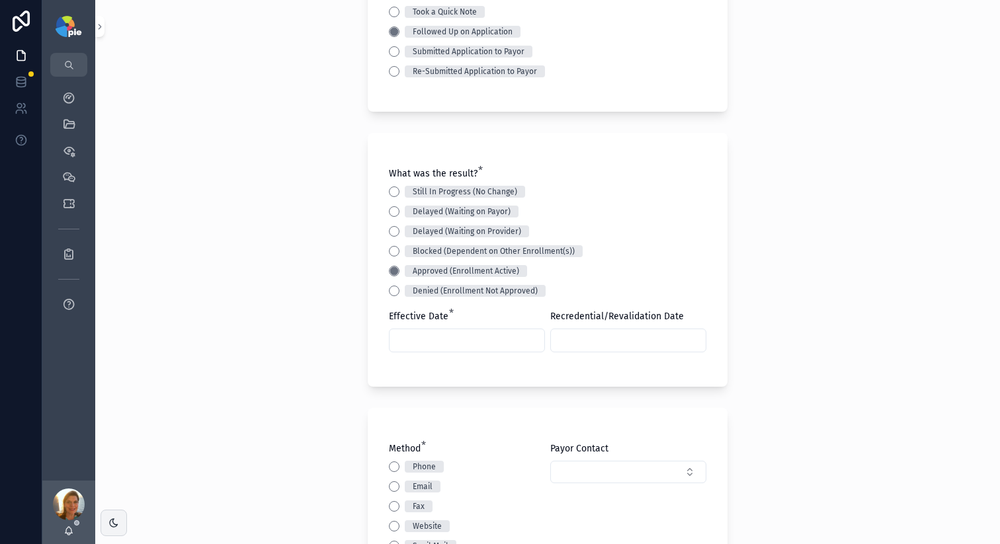
click at [407, 344] on input "scrollable content" at bounding box center [466, 340] width 155 height 19
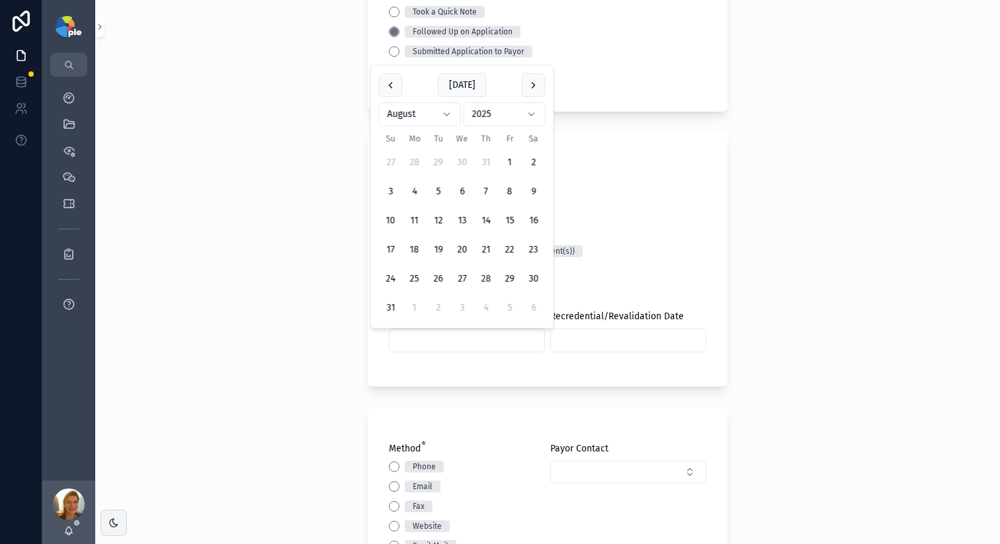
click at [423, 120] on html "My Dashboard QuickLinks Priorities Meetings Tickets Reports App Feedback Lacy S…" at bounding box center [500, 272] width 1000 height 544
click at [416, 246] on button "14" at bounding box center [415, 250] width 24 height 24
type input "*********"
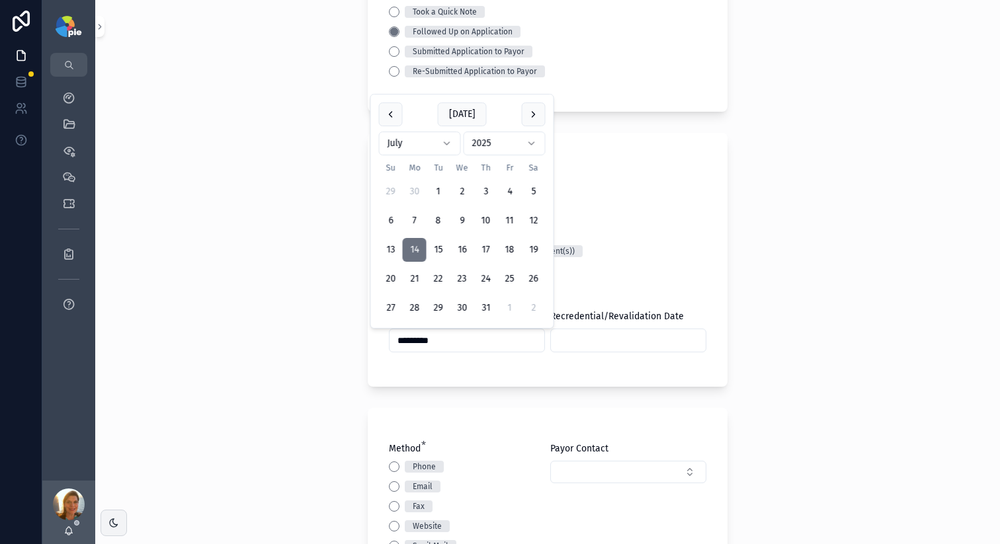
click at [298, 354] on div "Back to Projects Add Activity Note Project Kulits, John - Highmark Blue Cross B…" at bounding box center [547, 84] width 905 height 544
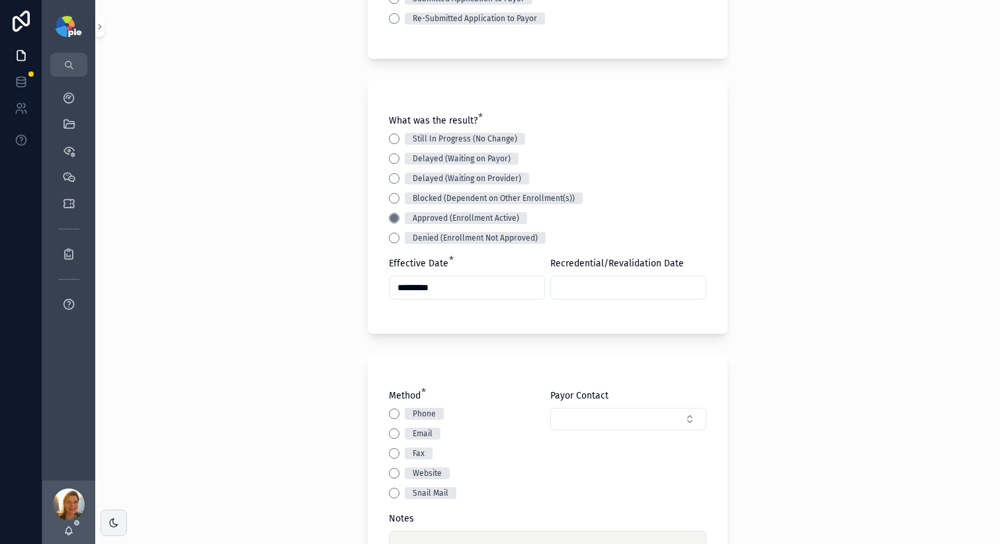
scroll to position [259, 0]
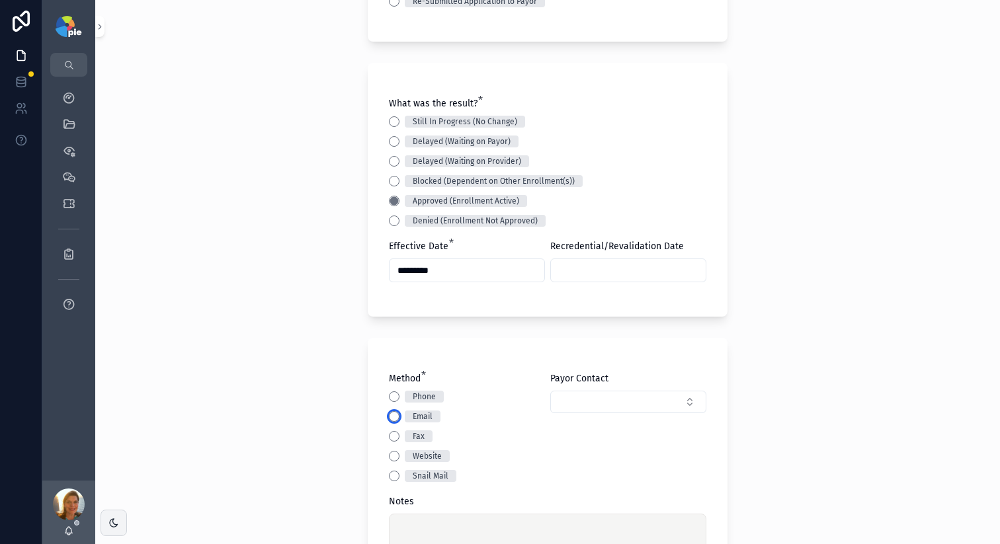
click at [389, 414] on button "Email" at bounding box center [394, 416] width 11 height 11
click at [260, 384] on div "Back to Projects Add Activity Note Project Kulits, John - Highmark Blue Cross B…" at bounding box center [547, 272] width 905 height 544
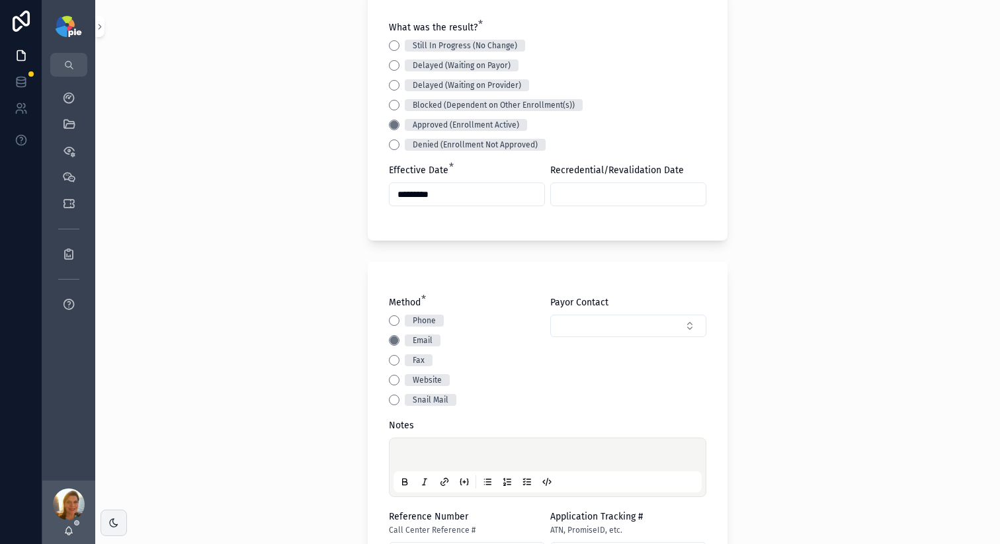
scroll to position [342, 0]
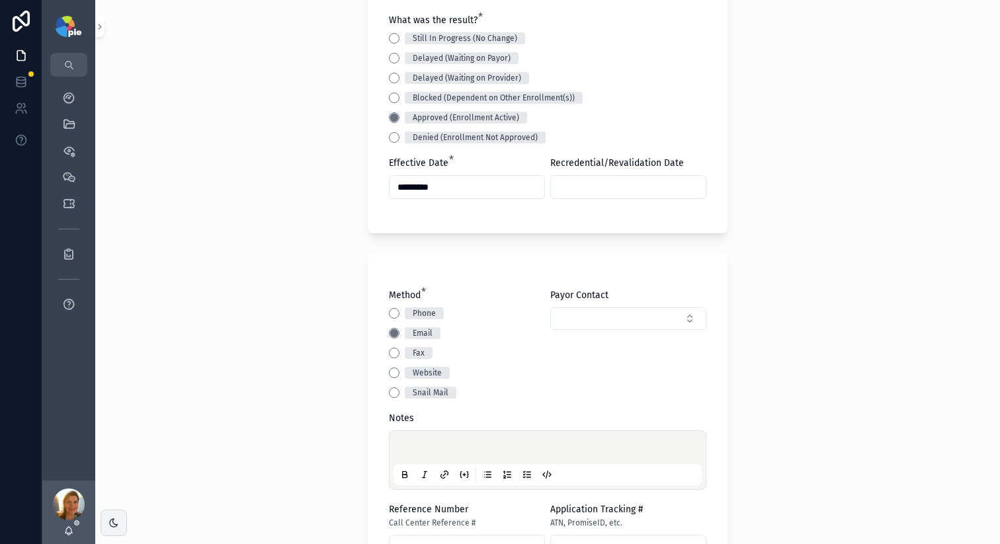
click at [465, 439] on div "scrollable content" at bounding box center [547, 460] width 308 height 50
click at [472, 446] on p "scrollable content" at bounding box center [550, 449] width 308 height 13
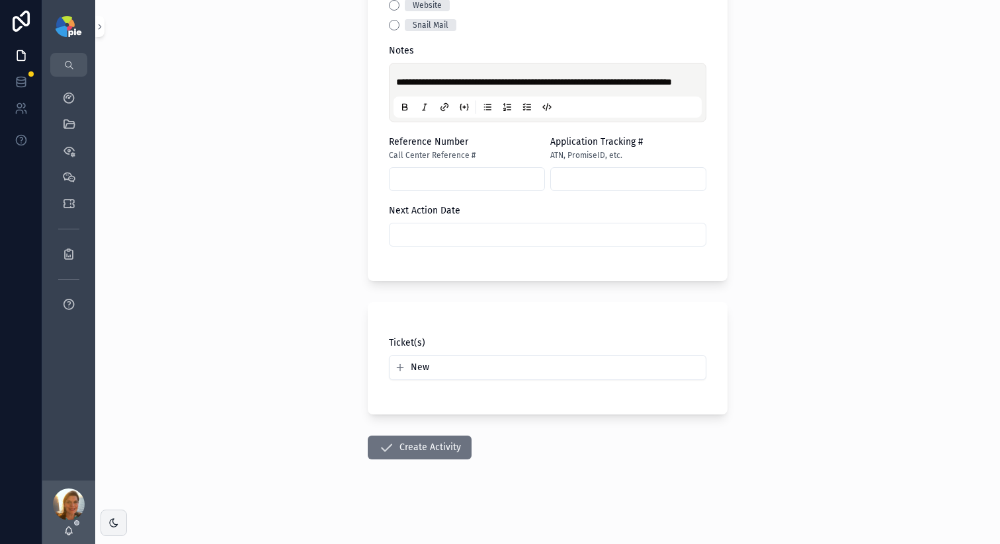
scroll to position [723, 0]
click at [448, 446] on button "Create Activity" at bounding box center [420, 448] width 104 height 24
